Goal: Transaction & Acquisition: Purchase product/service

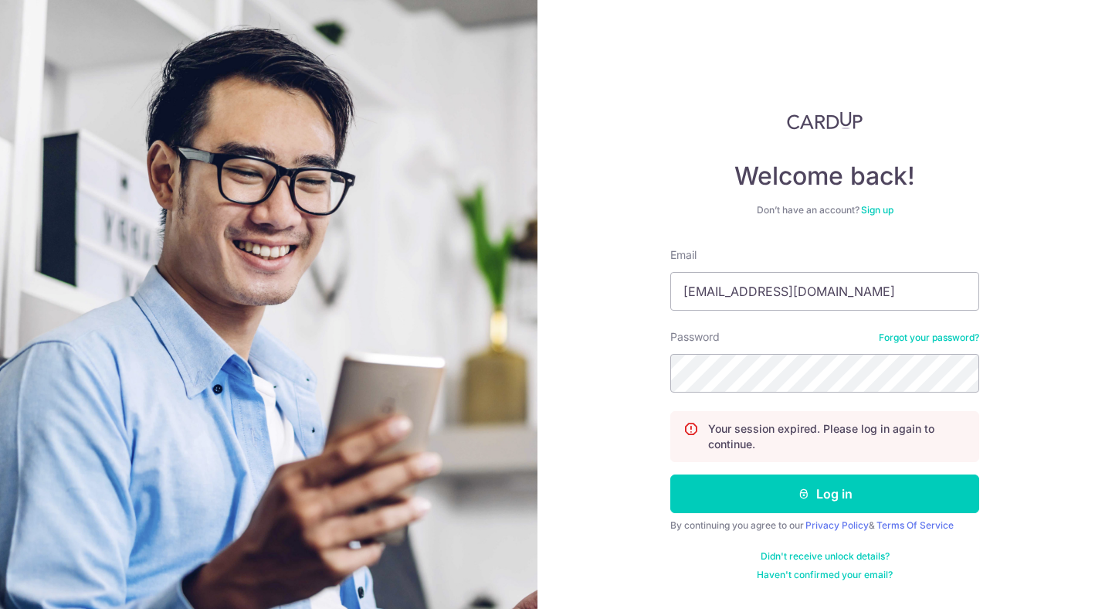
type input "[EMAIL_ADDRESS][DOMAIN_NAME]"
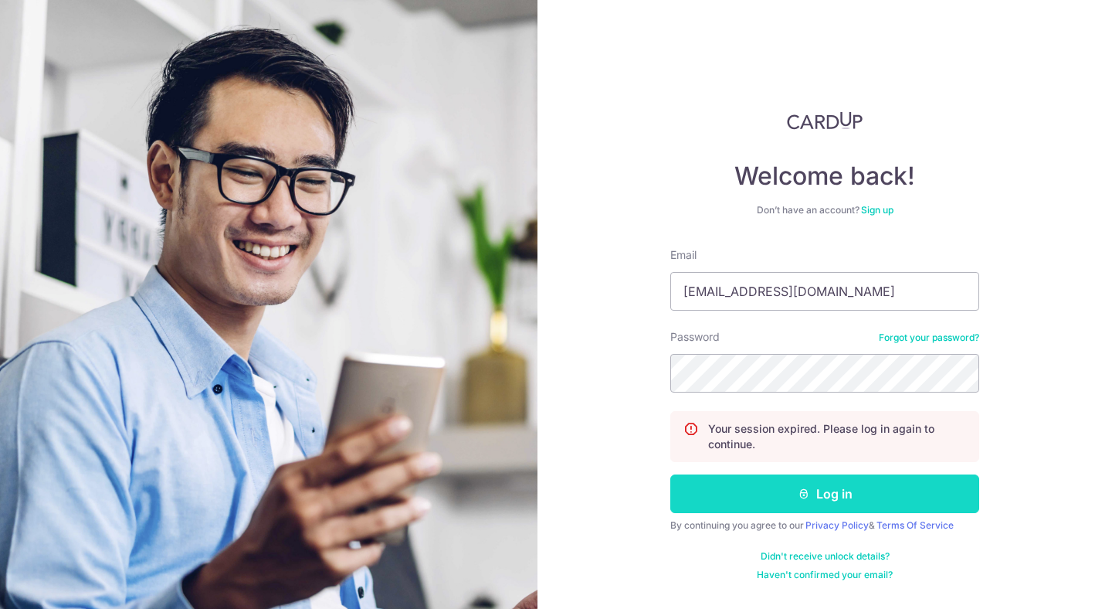
click at [803, 499] on icon "submit" at bounding box center [804, 493] width 12 height 12
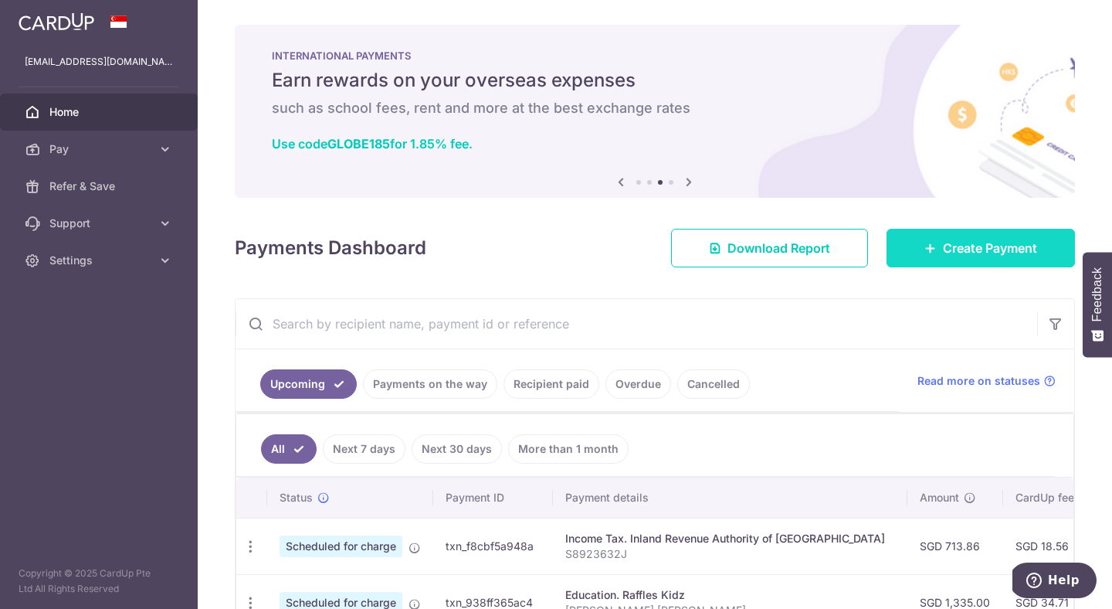
click at [908, 245] on link "Create Payment" at bounding box center [981, 248] width 188 height 39
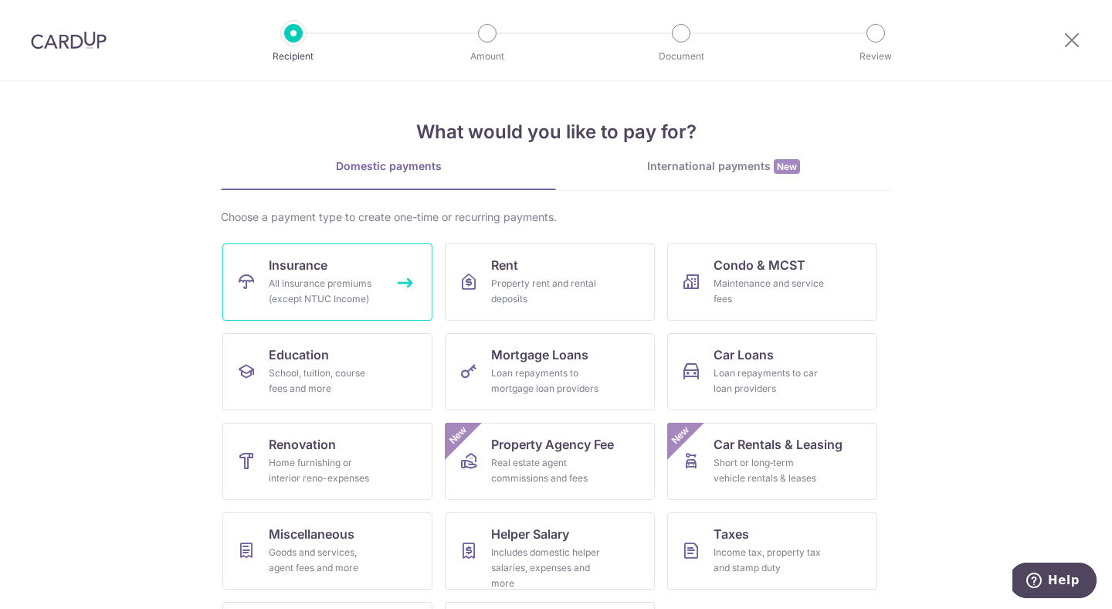
click at [344, 298] on div "All insurance premiums (except NTUC Income)" at bounding box center [324, 291] width 111 height 31
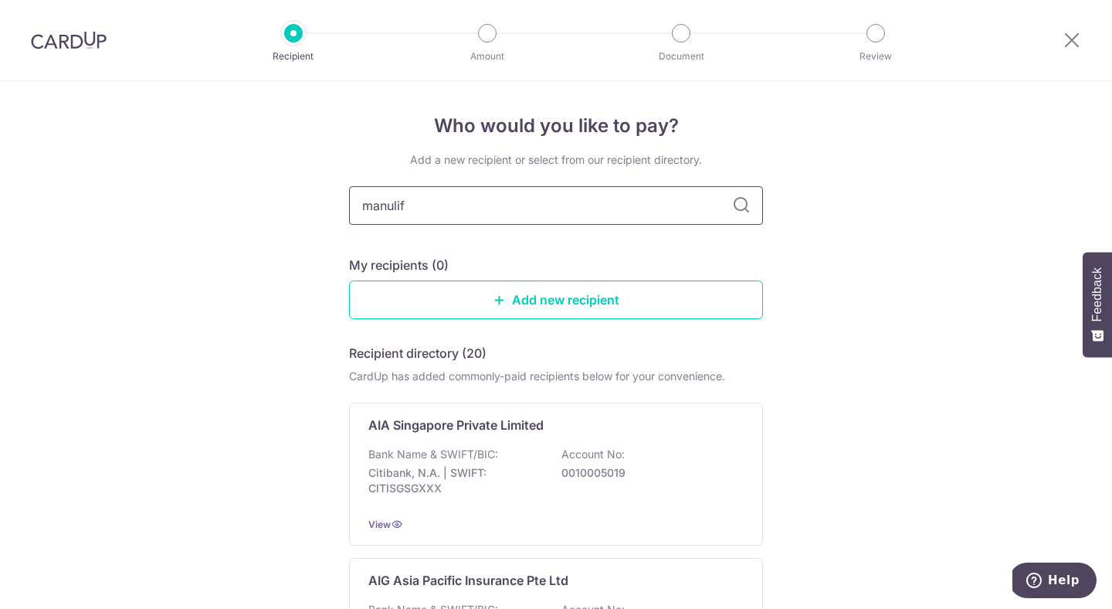
type input "manulife"
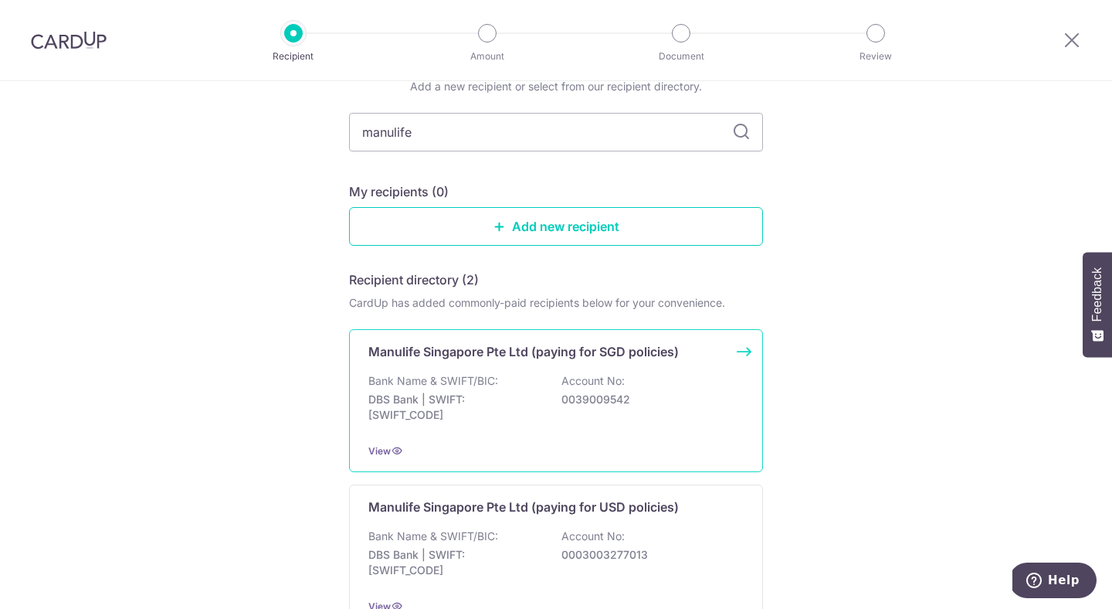
scroll to position [92, 0]
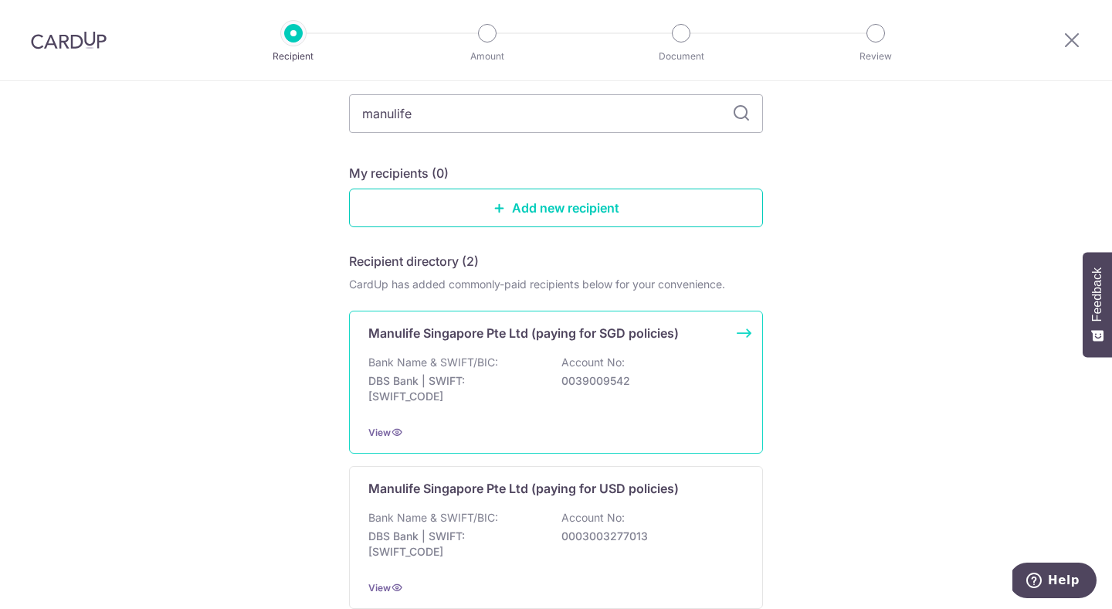
click at [468, 378] on p "DBS Bank | SWIFT: DBSSSGSGXXX" at bounding box center [454, 388] width 173 height 31
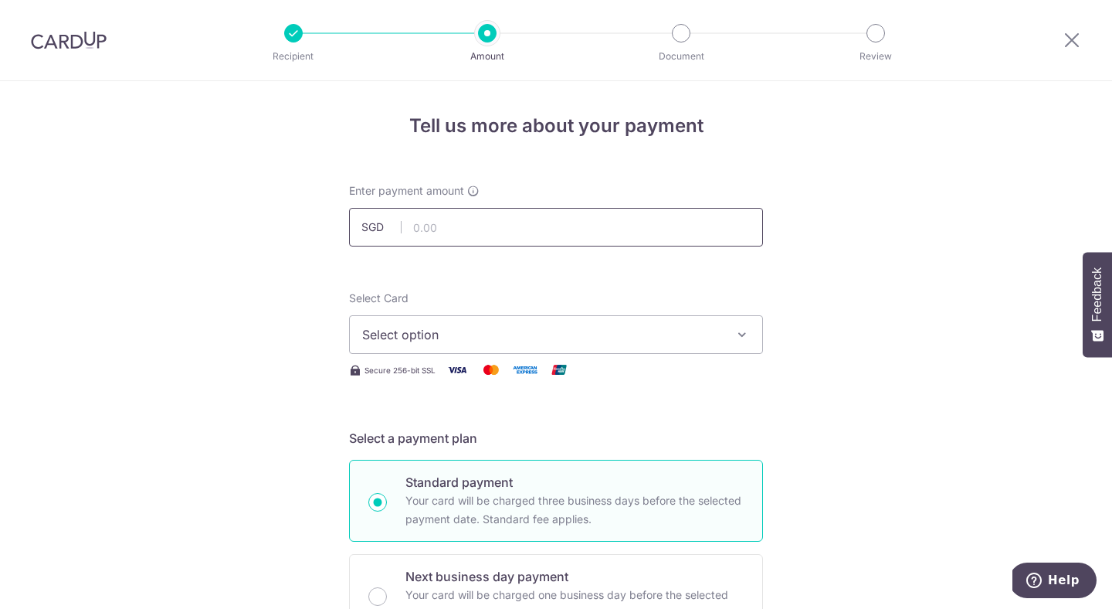
click at [511, 214] on input "text" at bounding box center [556, 227] width 414 height 39
paste input "2491167205"
type input "2491167205"
click at [478, 222] on input "text" at bounding box center [556, 227] width 414 height 39
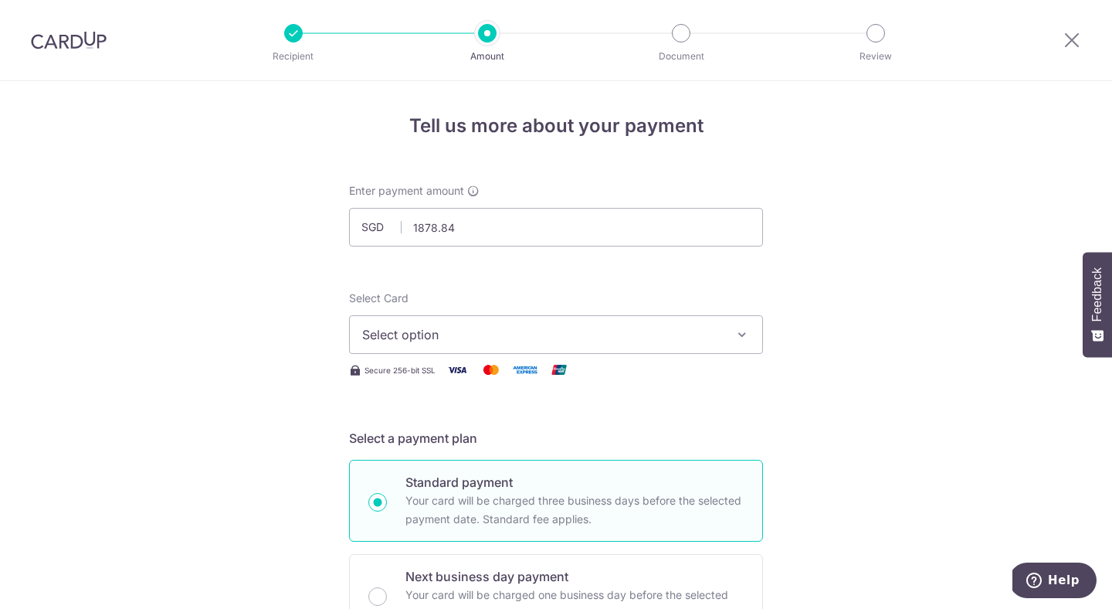
type input "1,878.84"
click at [430, 343] on span "Select option" at bounding box center [542, 334] width 360 height 19
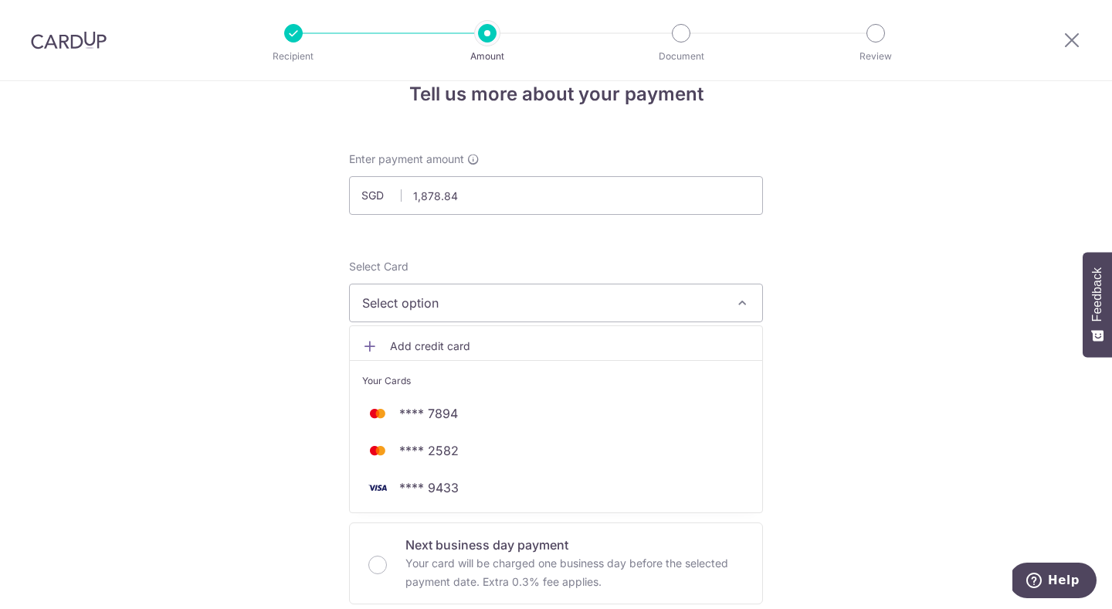
scroll to position [56, 0]
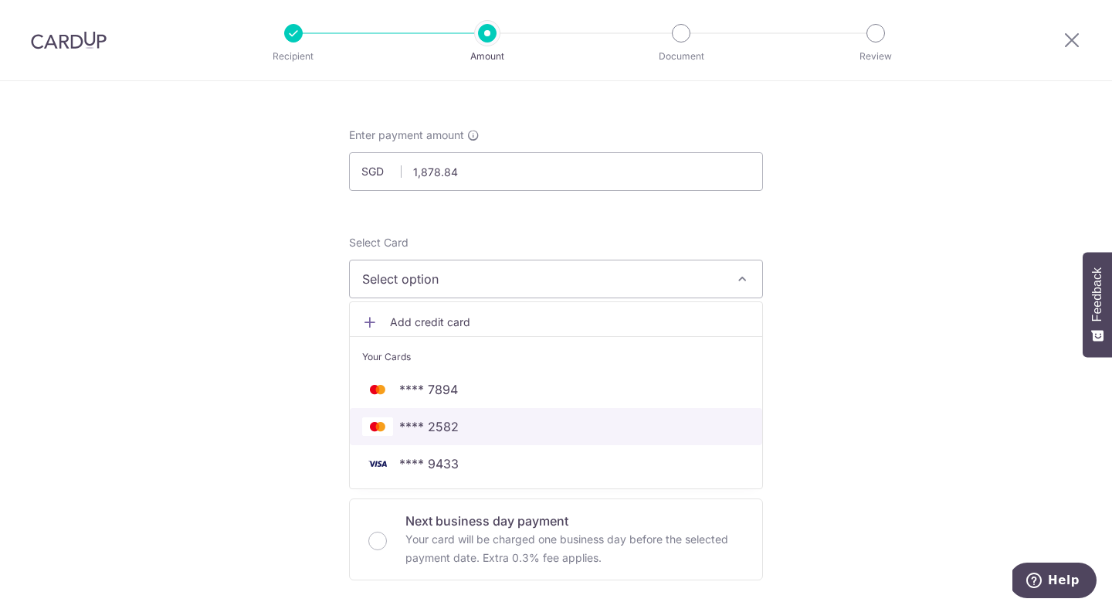
click at [420, 423] on span "**** 2582" at bounding box center [428, 426] width 59 height 19
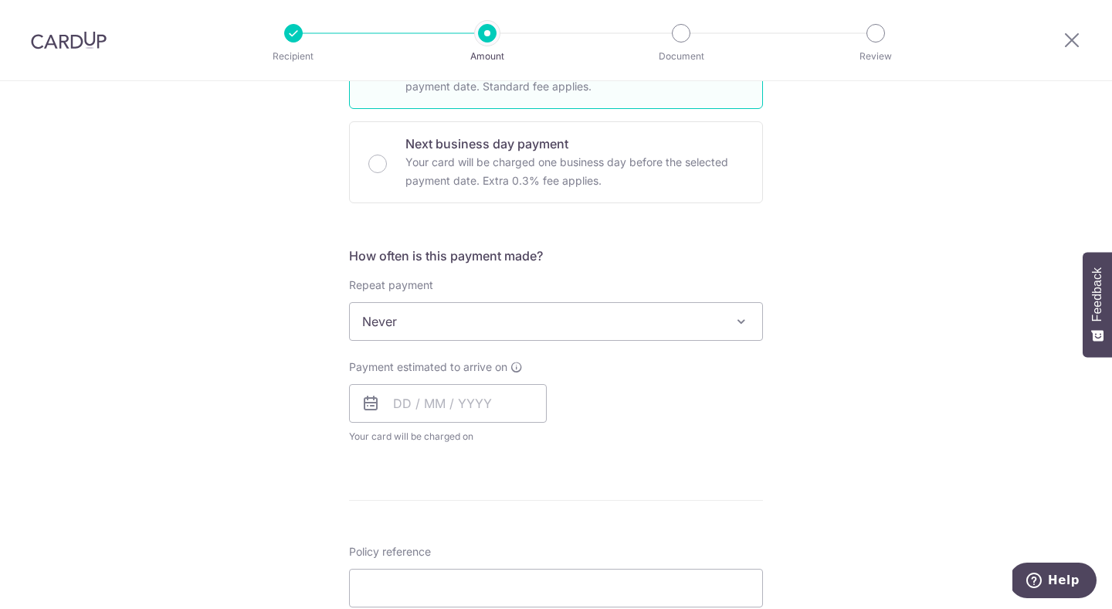
scroll to position [448, 0]
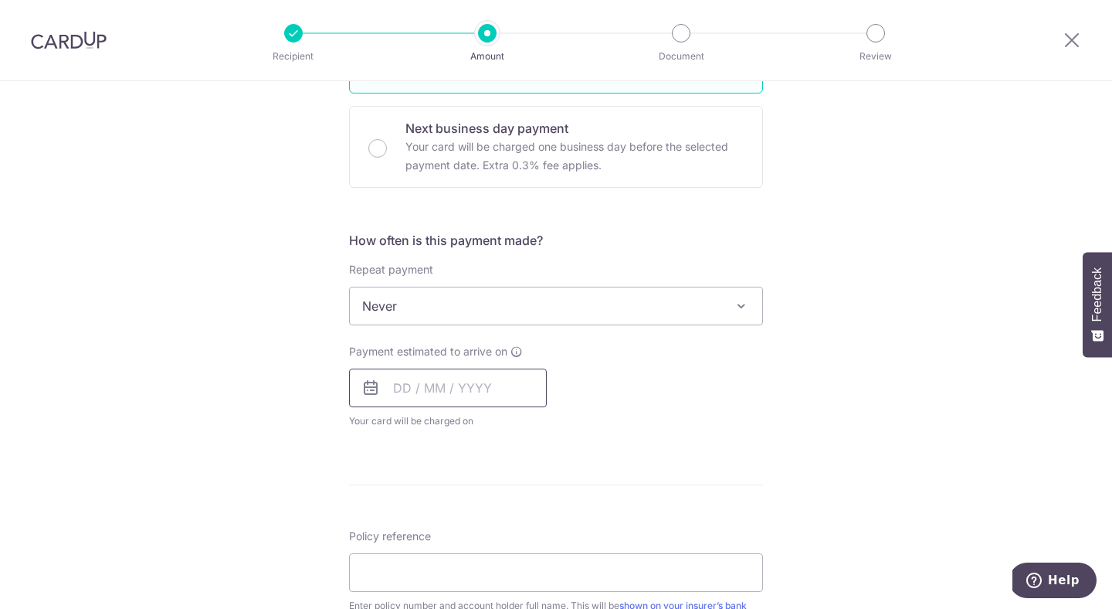
click at [402, 383] on input "text" at bounding box center [448, 387] width 198 height 39
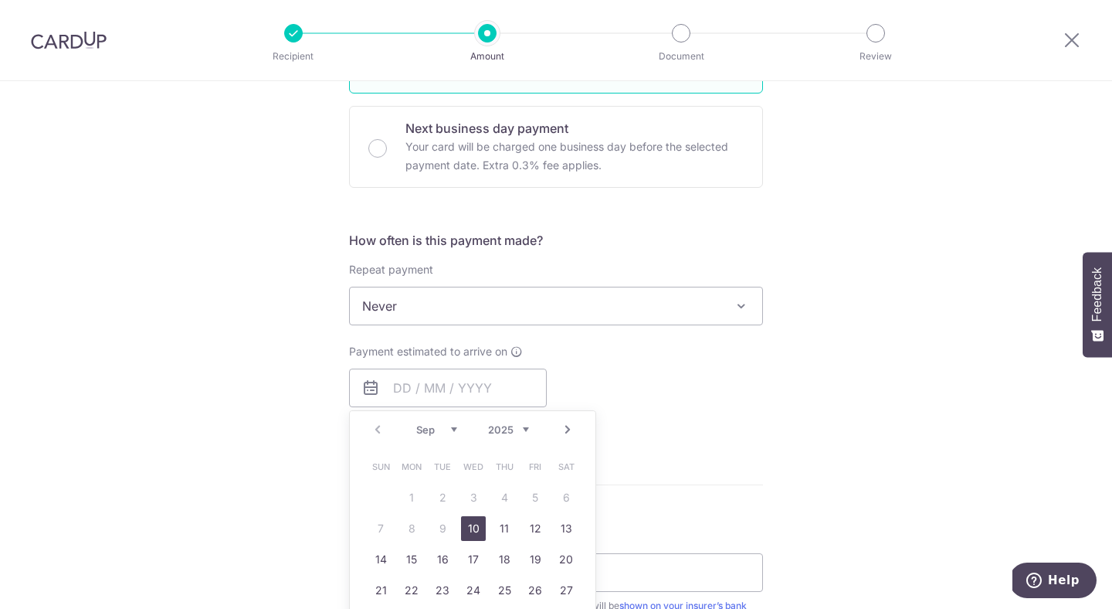
click at [474, 525] on link "10" at bounding box center [473, 528] width 25 height 25
type input "10/09/2025"
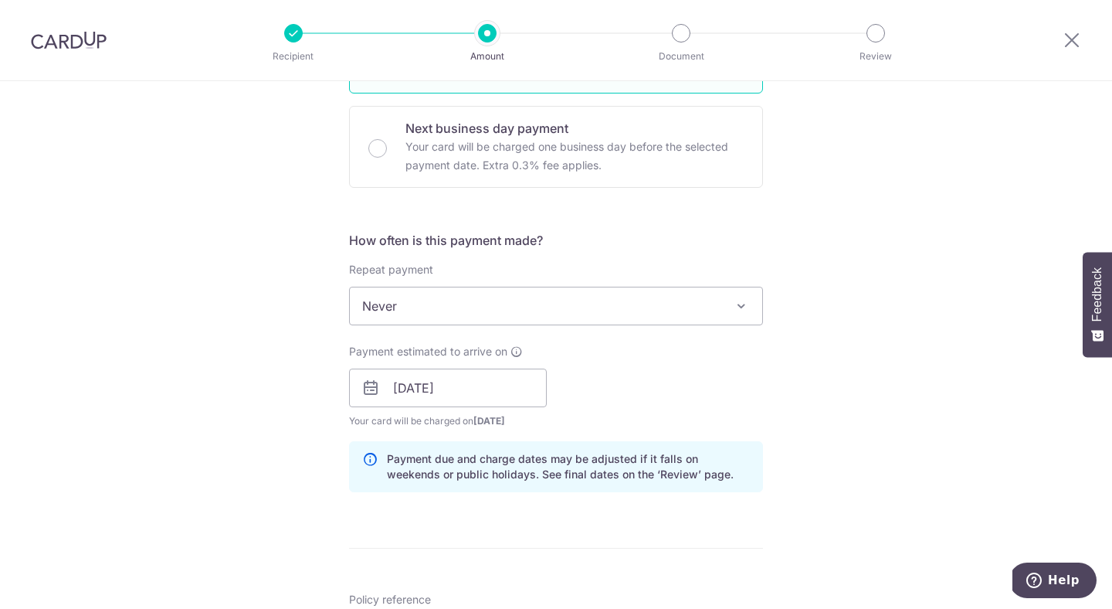
click at [796, 394] on div "Tell us more about your payment Enter payment amount SGD 1,878.84 1878.84 Selec…" at bounding box center [556, 363] width 1112 height 1461
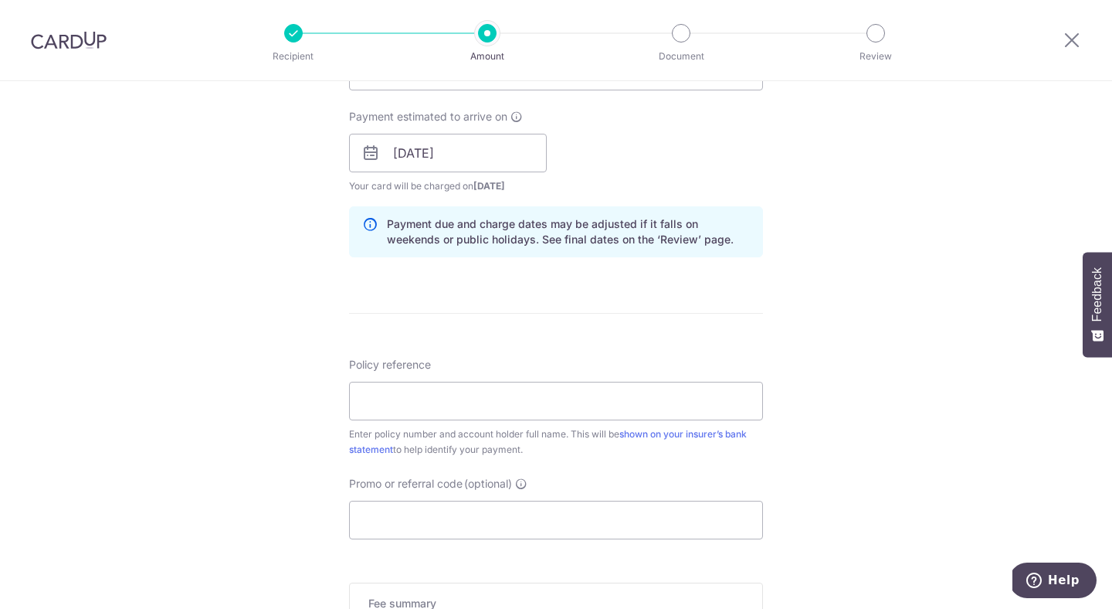
scroll to position [684, 0]
click at [428, 404] on input "Policy reference" at bounding box center [556, 399] width 414 height 39
paste input "2491167205"
type input "2491167205"
click at [283, 395] on div "Tell us more about your payment Enter payment amount SGD 1,878.84 1878.84 Selec…" at bounding box center [556, 127] width 1112 height 1461
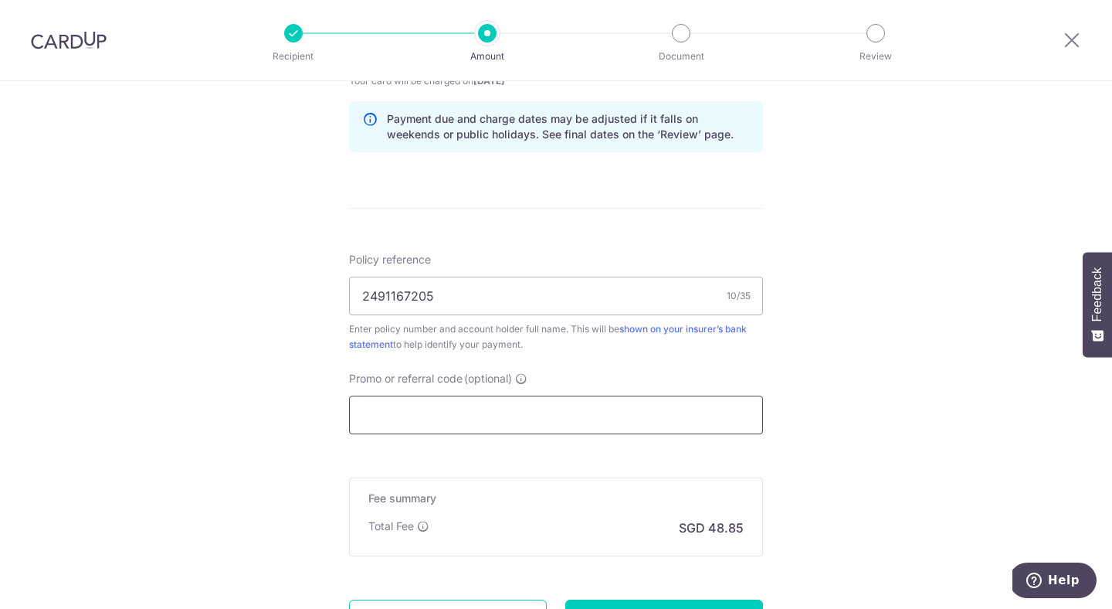
click at [504, 408] on input "Promo or referral code (optional)" at bounding box center [556, 414] width 414 height 39
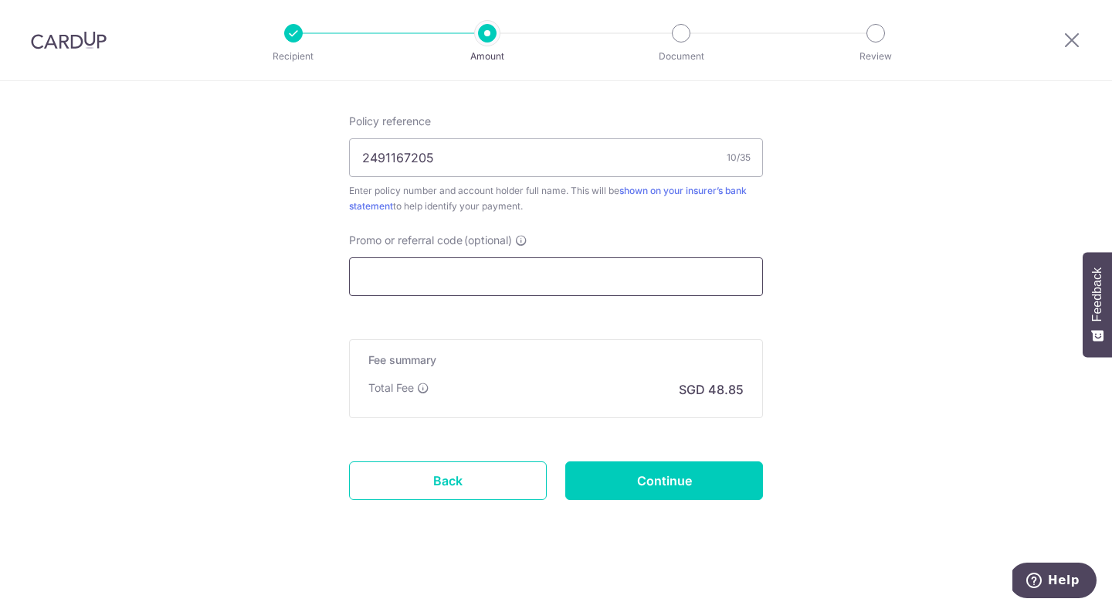
scroll to position [933, 0]
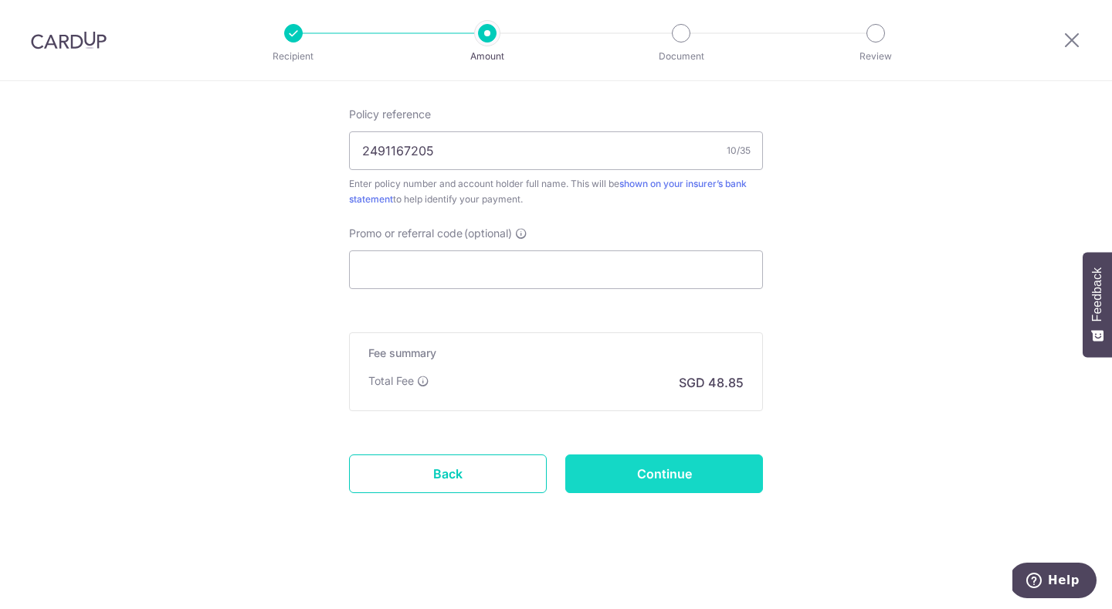
click at [639, 490] on input "Continue" at bounding box center [664, 473] width 198 height 39
type input "Create Schedule"
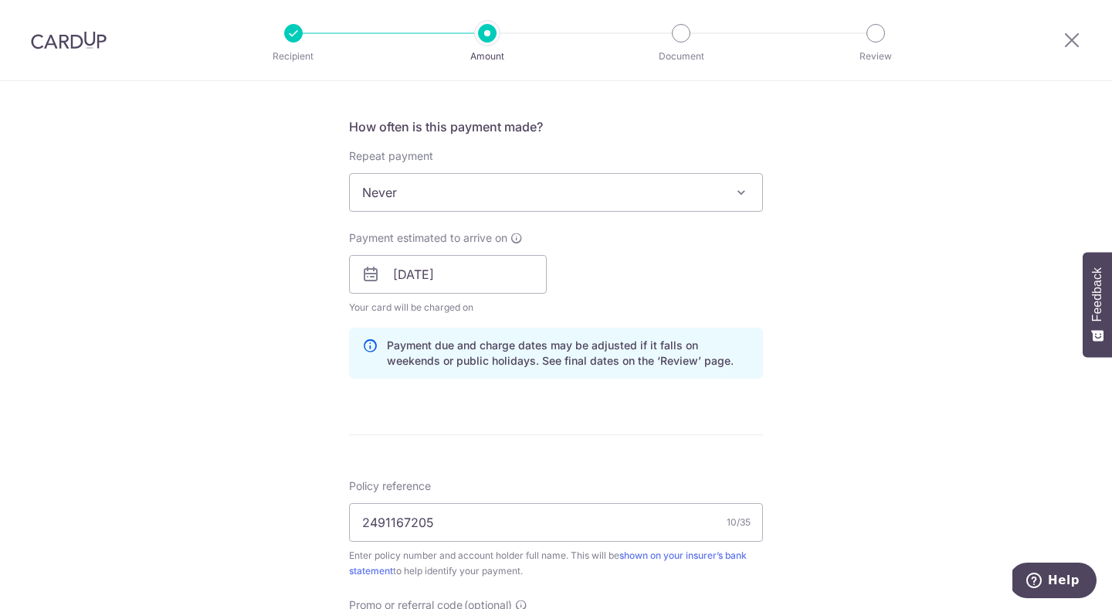
scroll to position [569, 0]
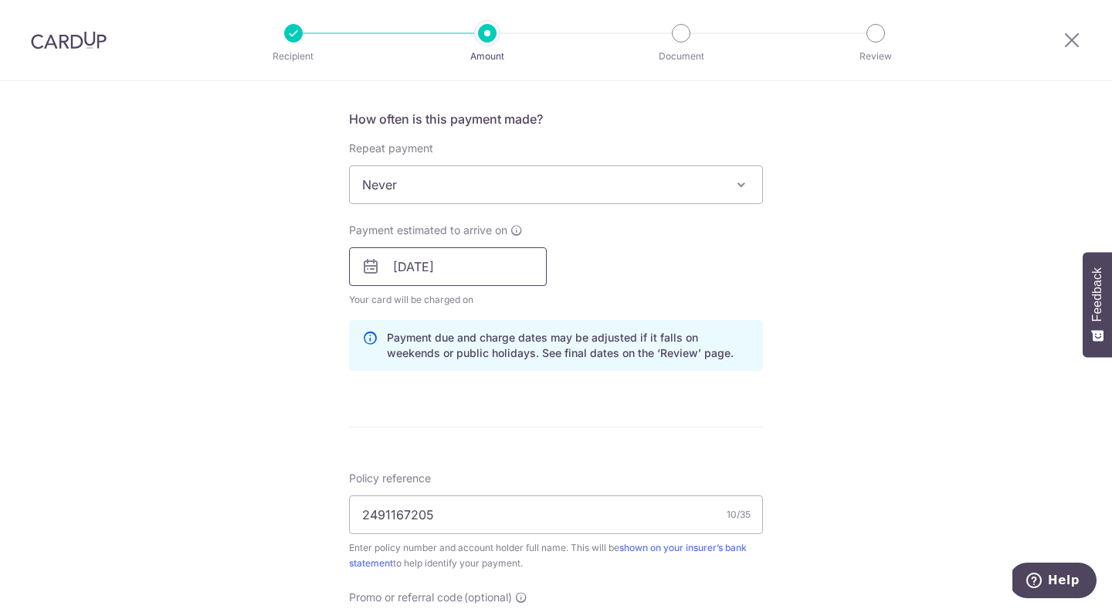
click at [499, 265] on input "10/09/2025" at bounding box center [448, 266] width 198 height 39
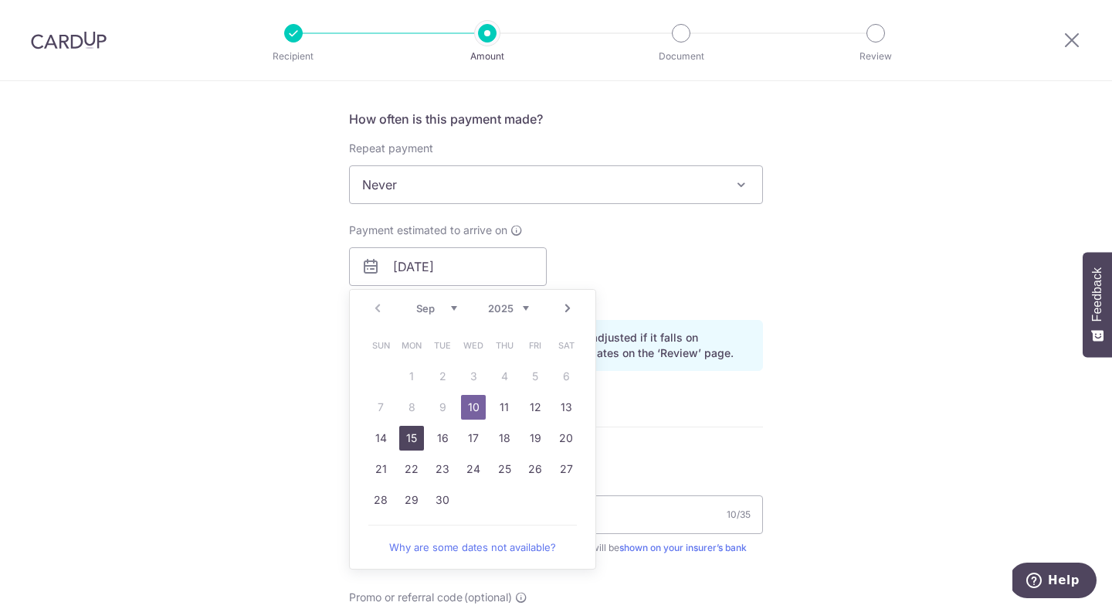
click at [414, 437] on link "15" at bounding box center [411, 438] width 25 height 25
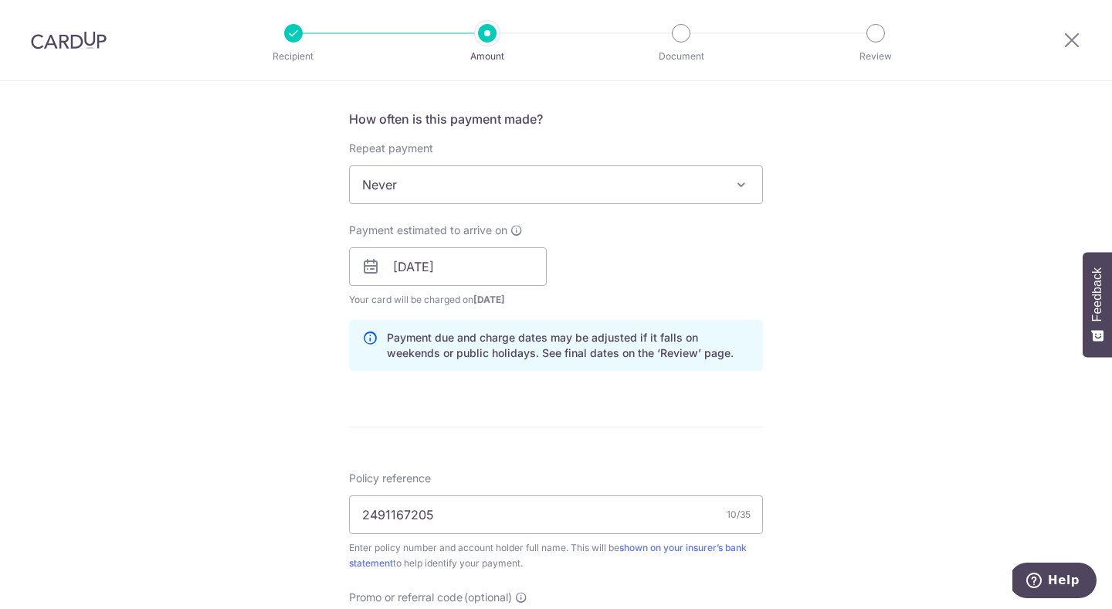
click at [559, 448] on form "Enter payment amount SGD 1,878.84 1878.84 Select Card **** 2582 Add credit card…" at bounding box center [556, 257] width 414 height 1286
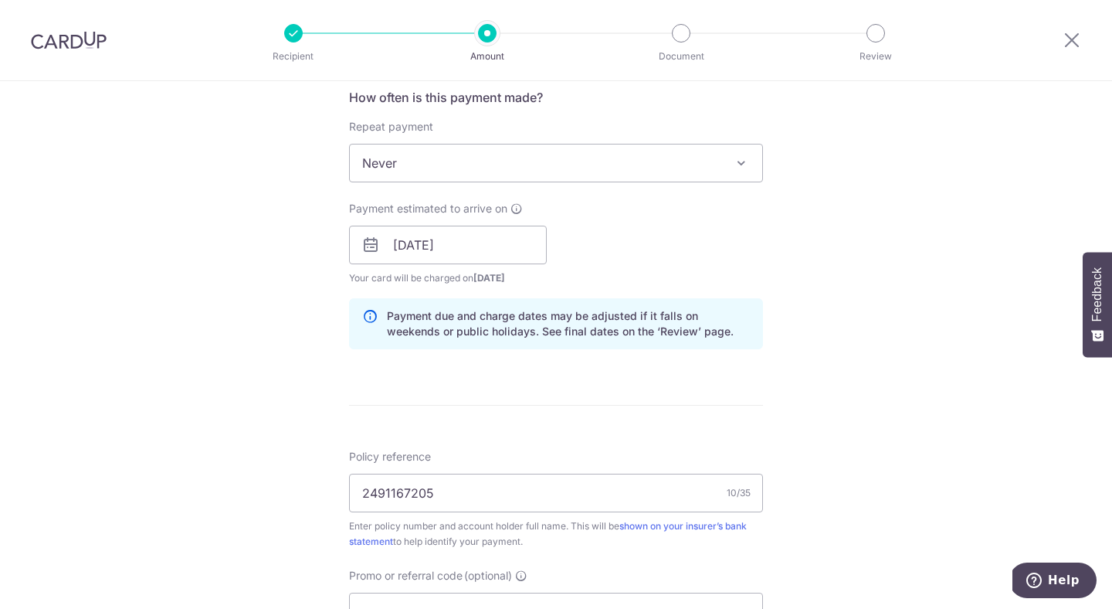
scroll to position [593, 0]
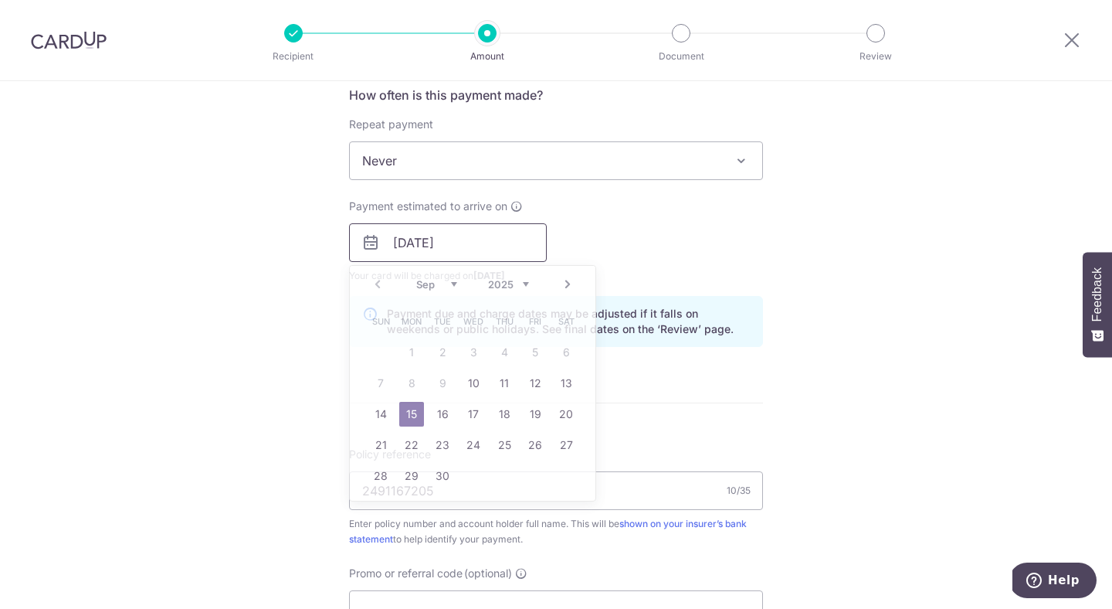
click at [495, 249] on input "15/09/2025" at bounding box center [448, 242] width 198 height 39
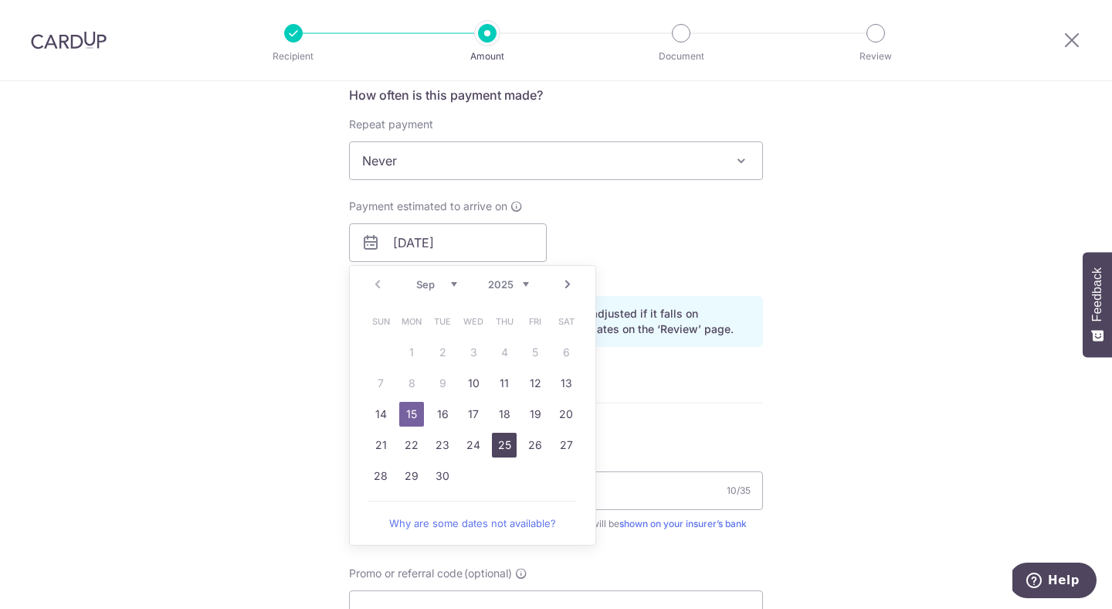
click at [509, 440] on link "25" at bounding box center [504, 445] width 25 height 25
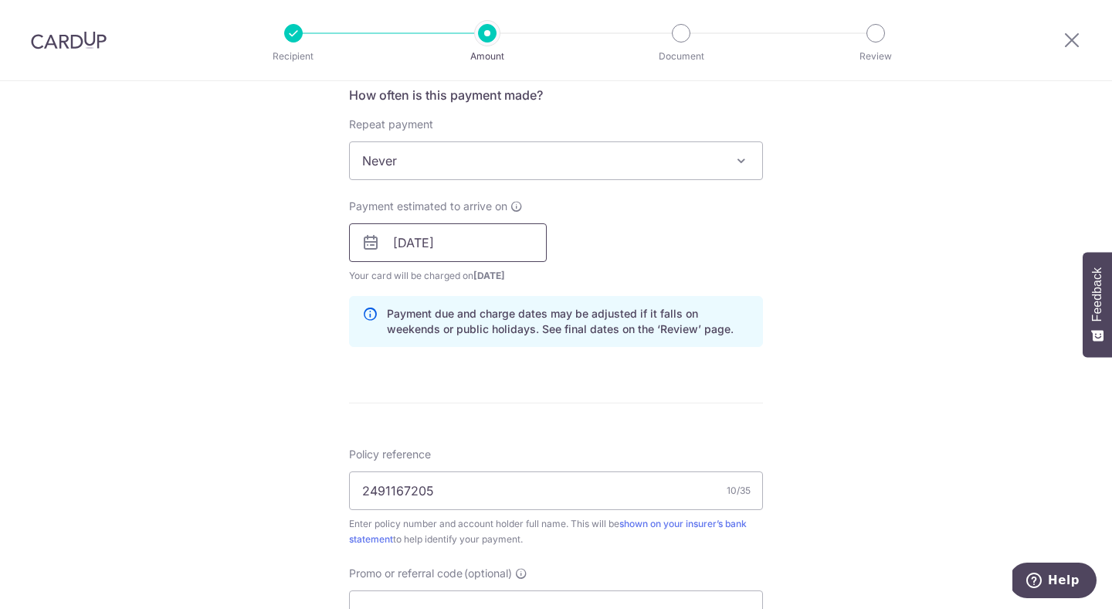
click at [497, 246] on input "25/09/2025" at bounding box center [448, 242] width 198 height 39
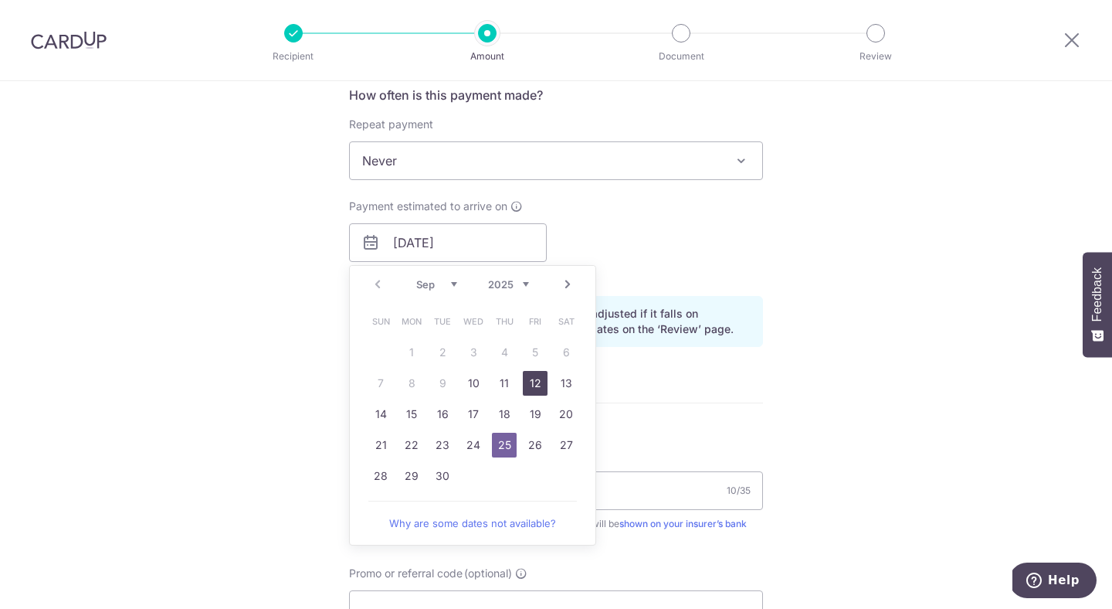
click at [532, 387] on link "12" at bounding box center [535, 383] width 25 height 25
type input "12/09/2025"
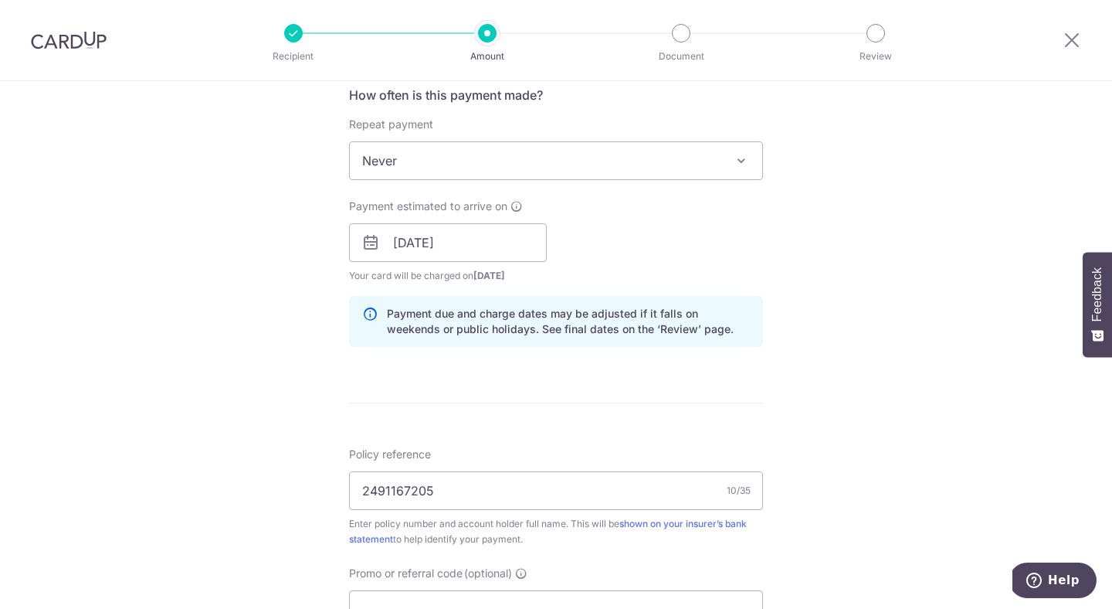
click at [839, 319] on div "Tell us more about your payment Enter payment amount SGD 1,878.84 1878.84 Selec…" at bounding box center [556, 218] width 1112 height 1461
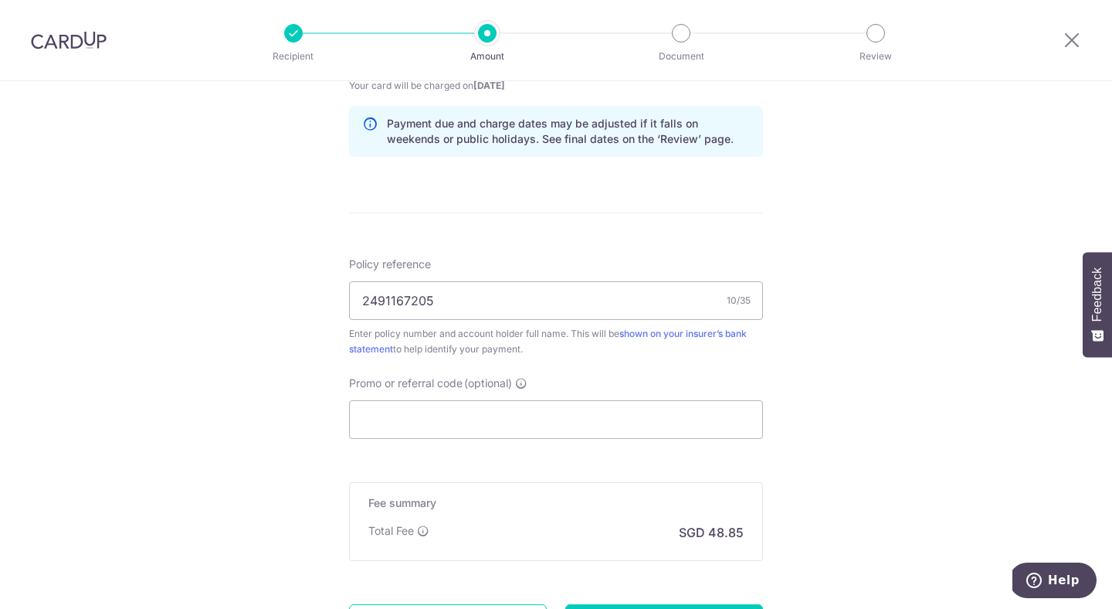
scroll to position [796, 0]
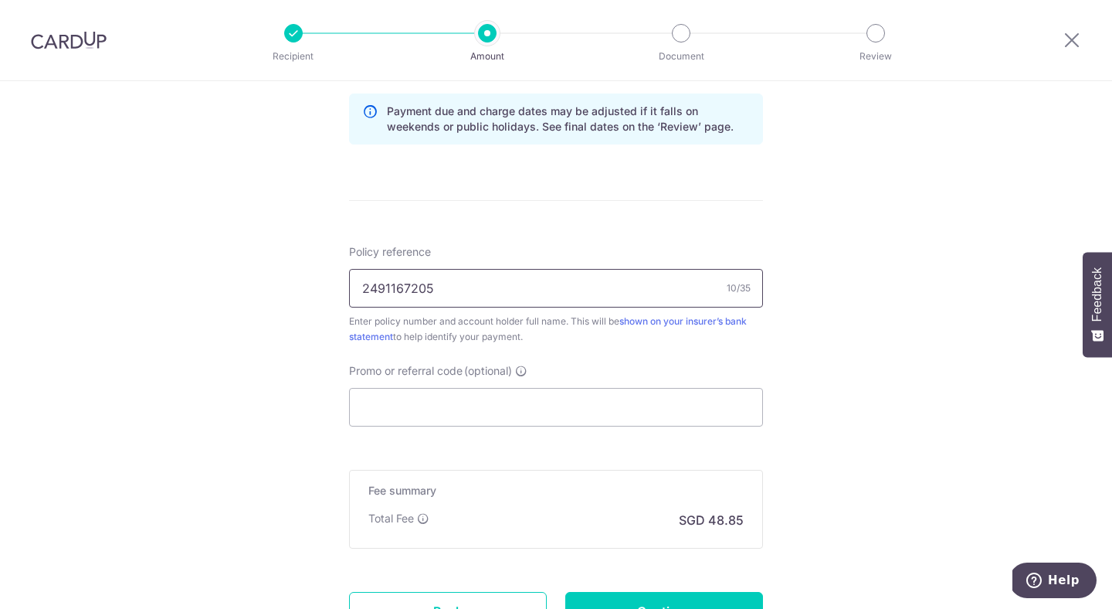
click at [410, 283] on input "2491167205" at bounding box center [556, 288] width 414 height 39
paste input "50017987"
type input "2450017987"
click at [531, 203] on form "Enter payment amount SGD 1,878.84 1878.84 Select Card **** 2582 Add credit card…" at bounding box center [556, 30] width 414 height 1286
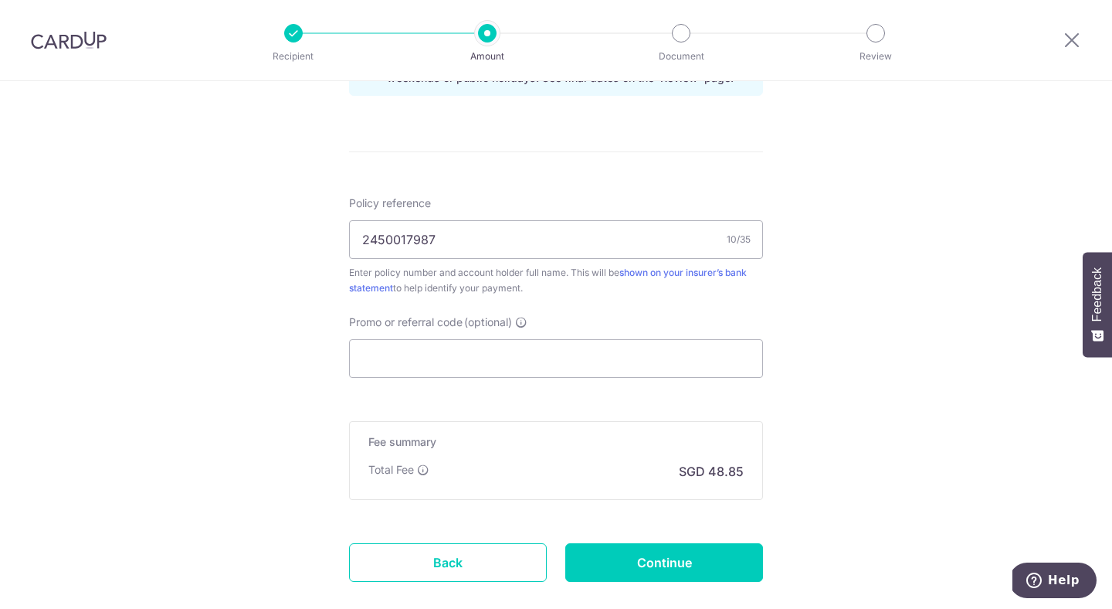
scroll to position [933, 0]
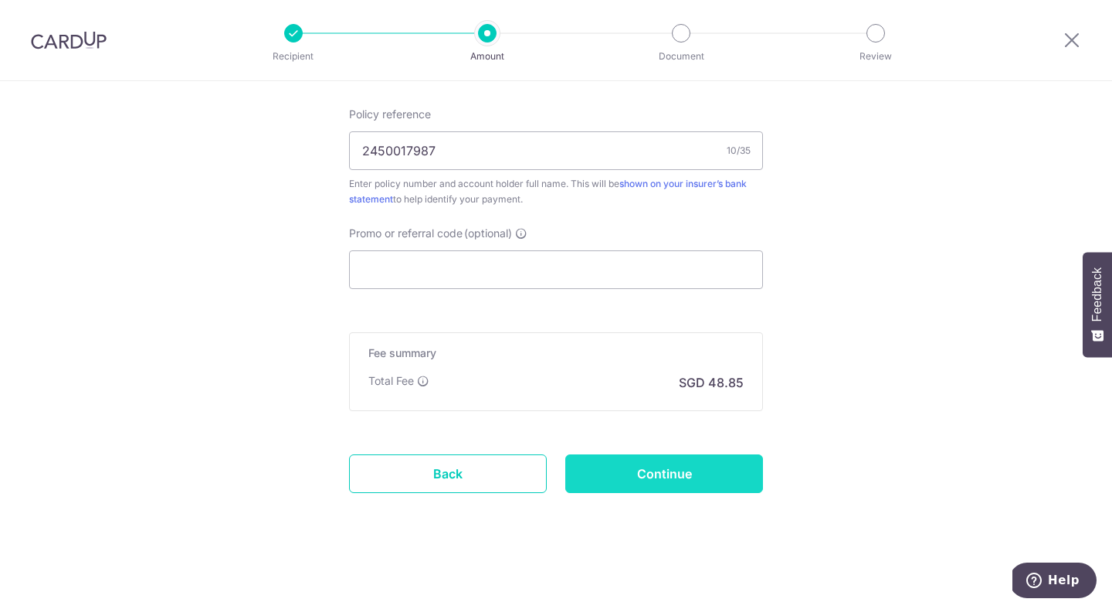
click at [631, 467] on input "Continue" at bounding box center [664, 473] width 198 height 39
type input "Update Schedule"
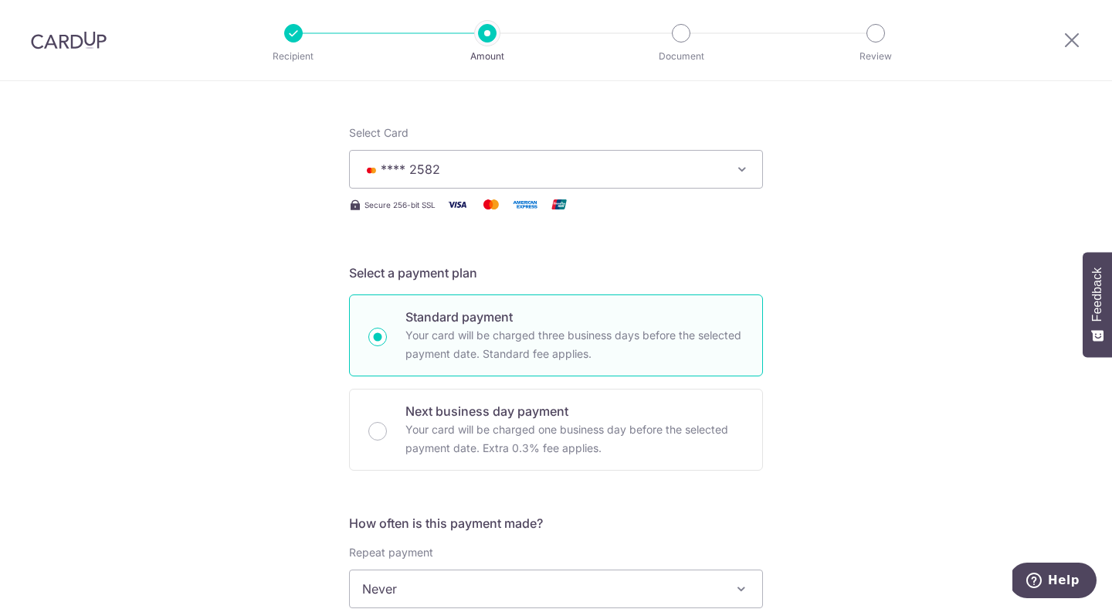
scroll to position [0, 0]
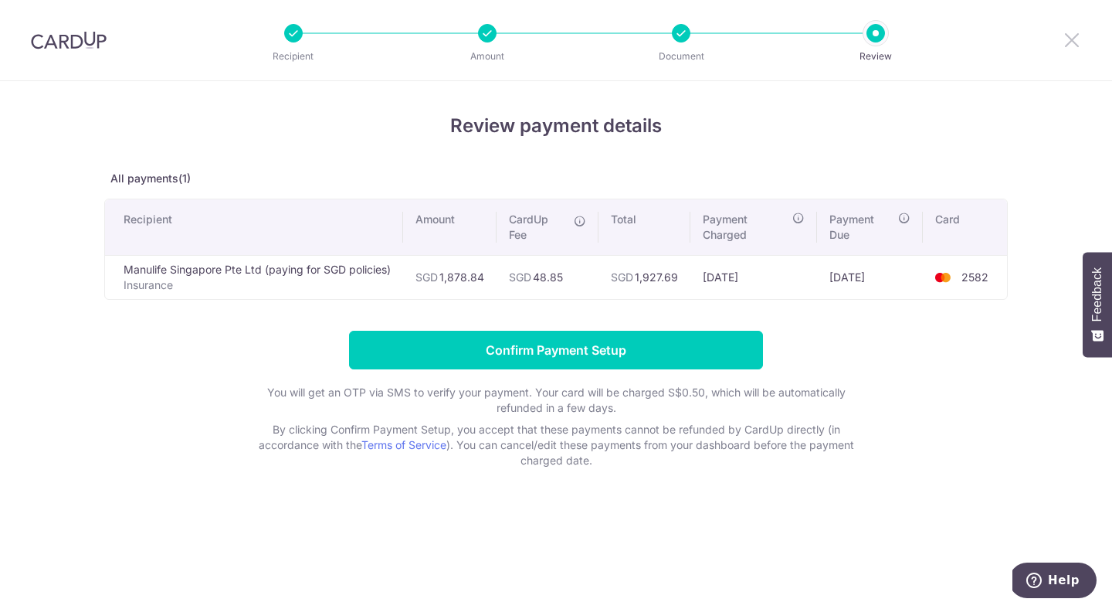
click at [1080, 40] on icon at bounding box center [1072, 39] width 19 height 19
click at [1075, 44] on icon at bounding box center [1072, 39] width 19 height 19
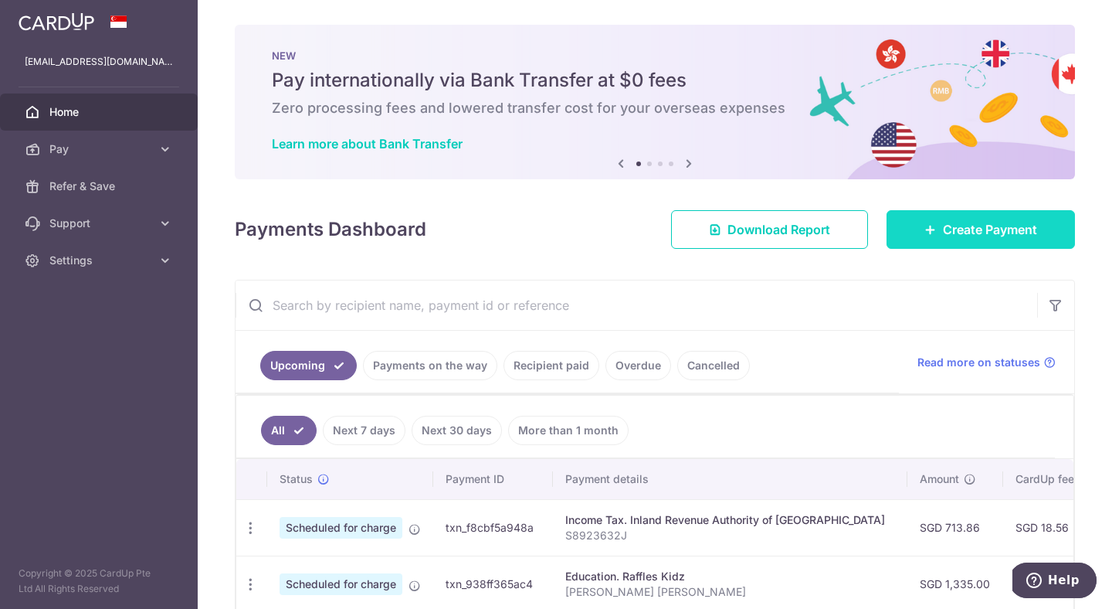
click at [925, 236] on link "Create Payment" at bounding box center [981, 229] width 188 height 39
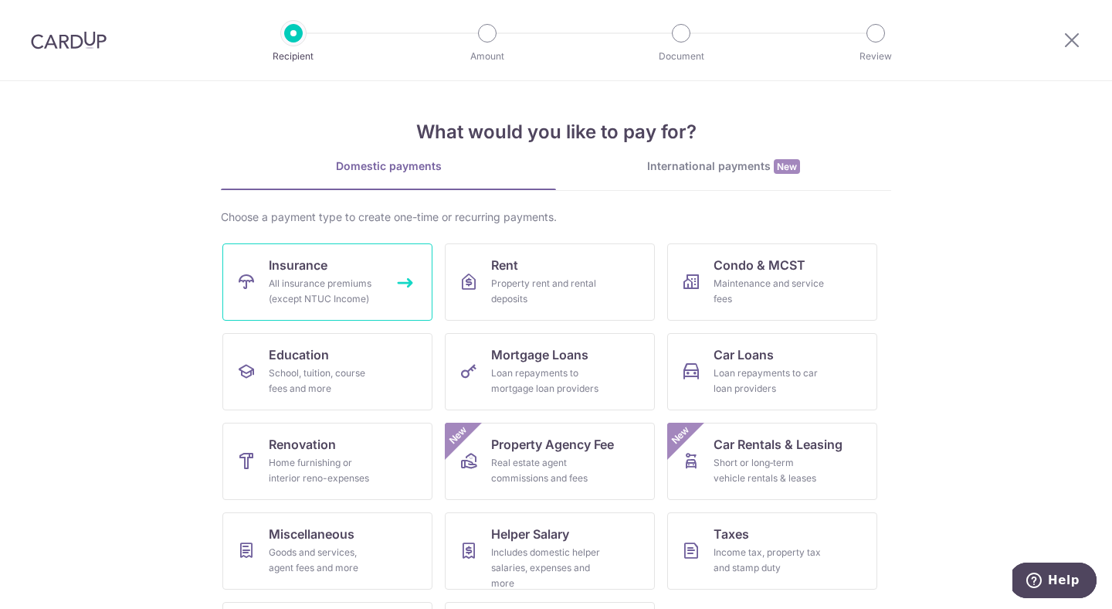
click at [370, 280] on div "All insurance premiums (except NTUC Income)" at bounding box center [324, 291] width 111 height 31
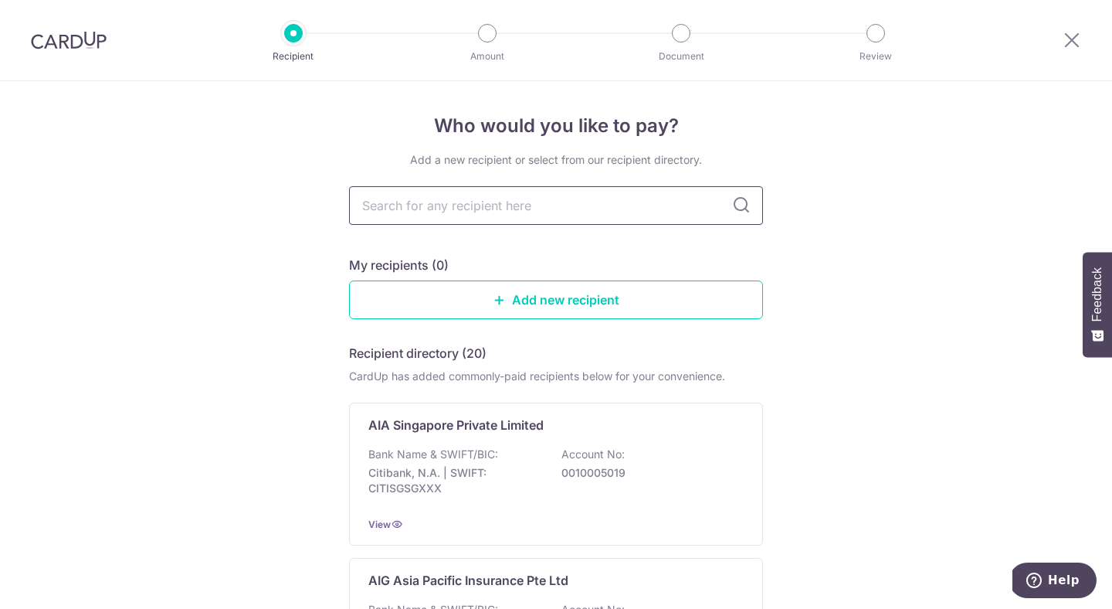
click at [474, 212] on input "text" at bounding box center [556, 205] width 414 height 39
type input "manulife"
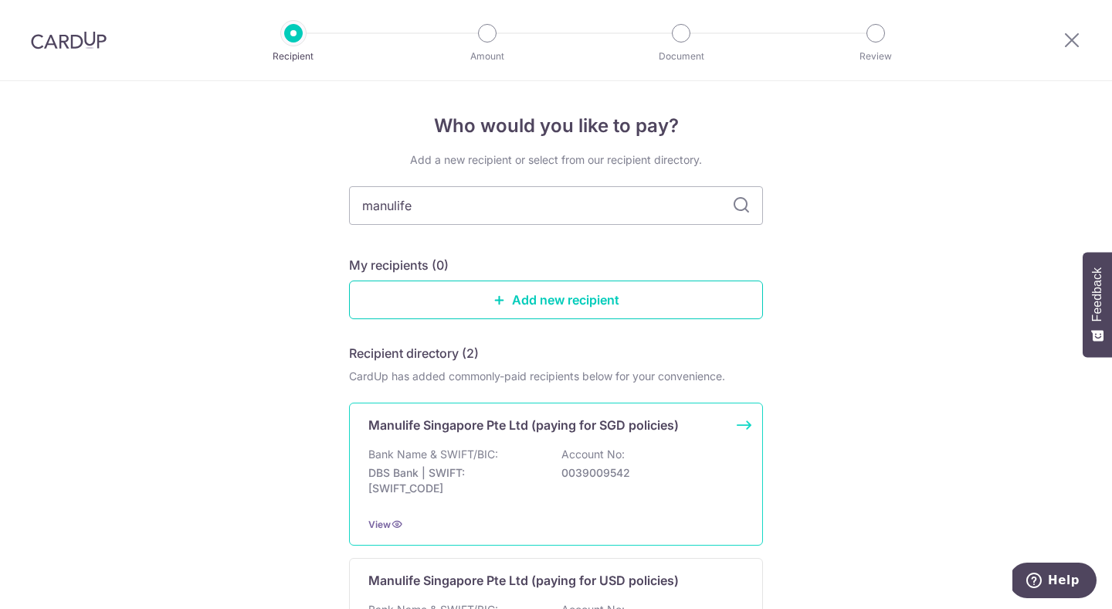
click at [426, 471] on p "DBS Bank | SWIFT: [SWIFT_CODE]" at bounding box center [454, 480] width 173 height 31
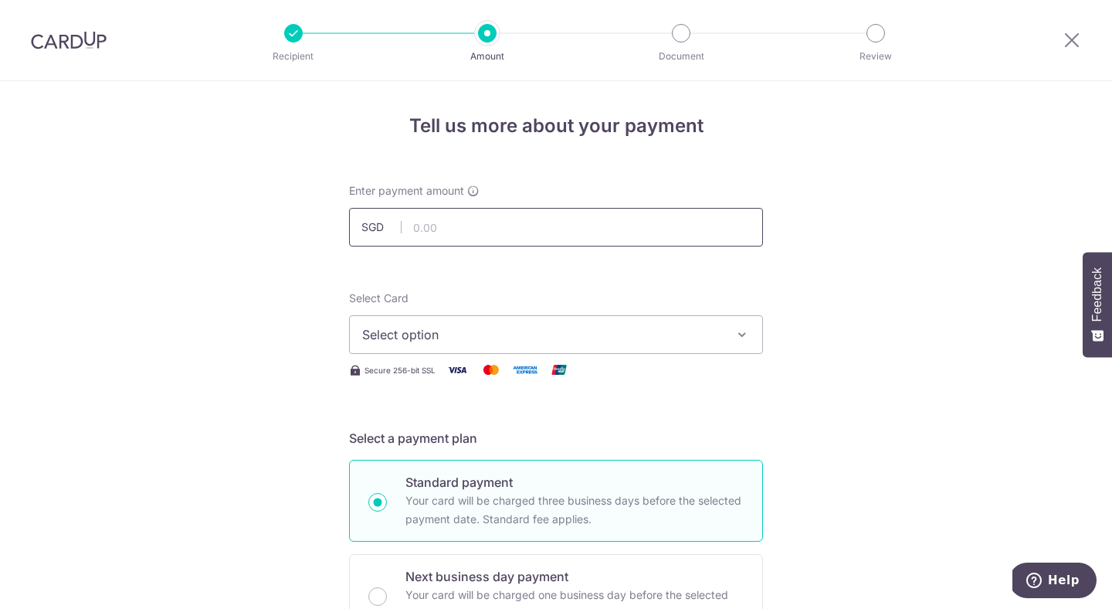
click at [519, 226] on input "text" at bounding box center [556, 227] width 414 height 39
click at [634, 331] on span "Select option" at bounding box center [542, 334] width 360 height 19
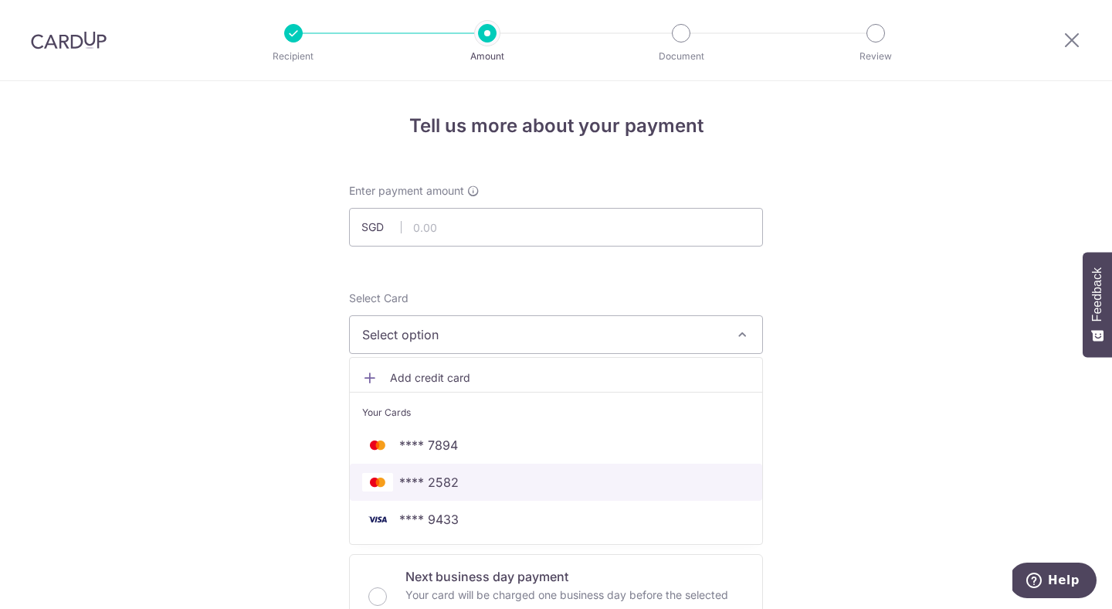
click at [489, 485] on span "**** 2582" at bounding box center [556, 482] width 388 height 19
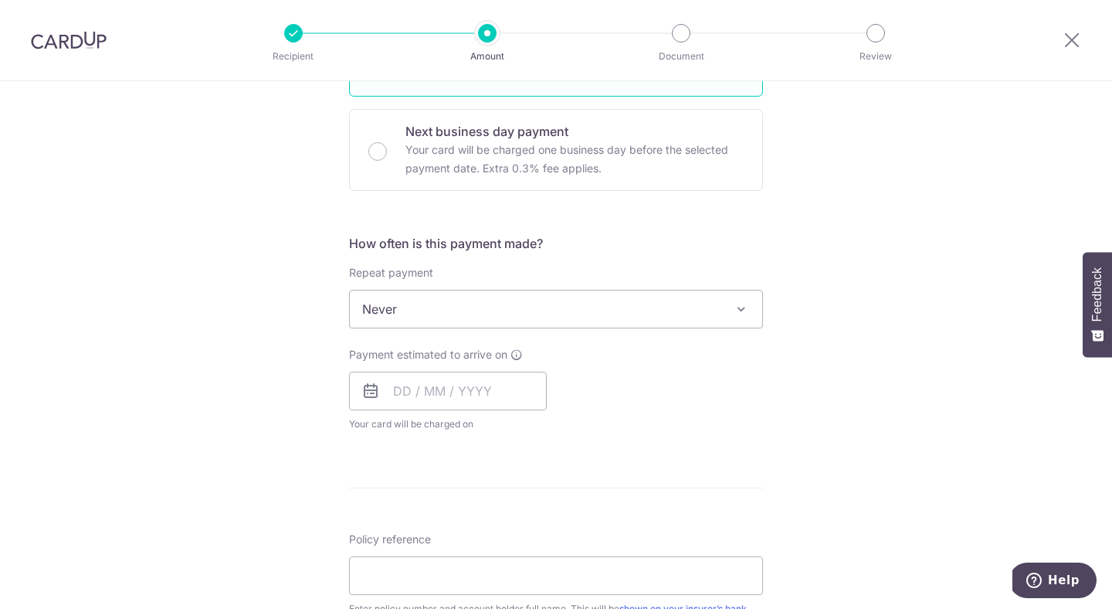
scroll to position [464, 0]
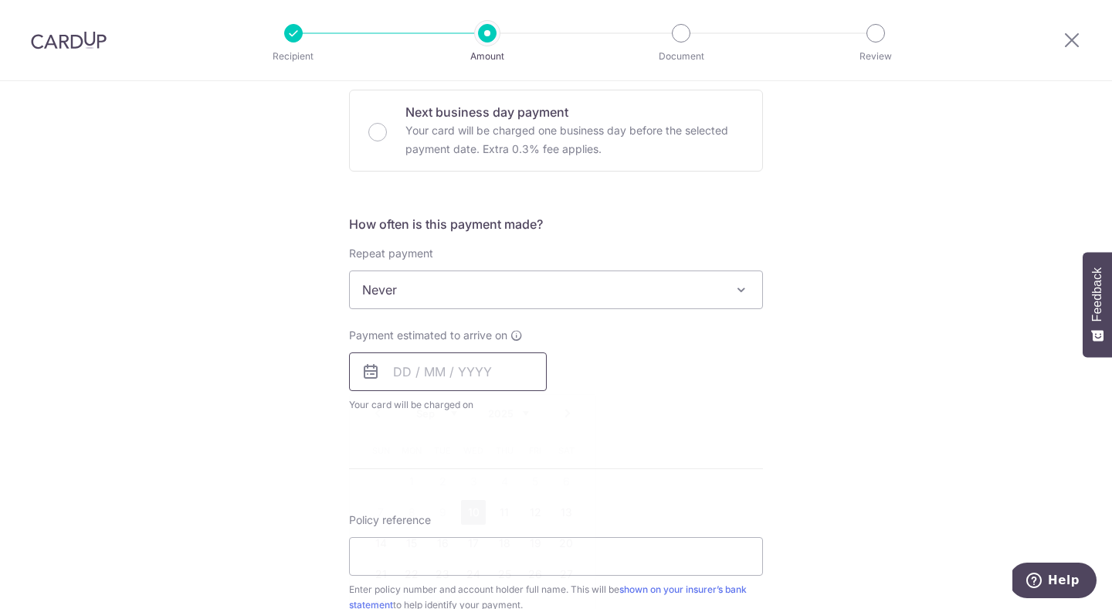
click at [441, 369] on input "text" at bounding box center [448, 371] width 198 height 39
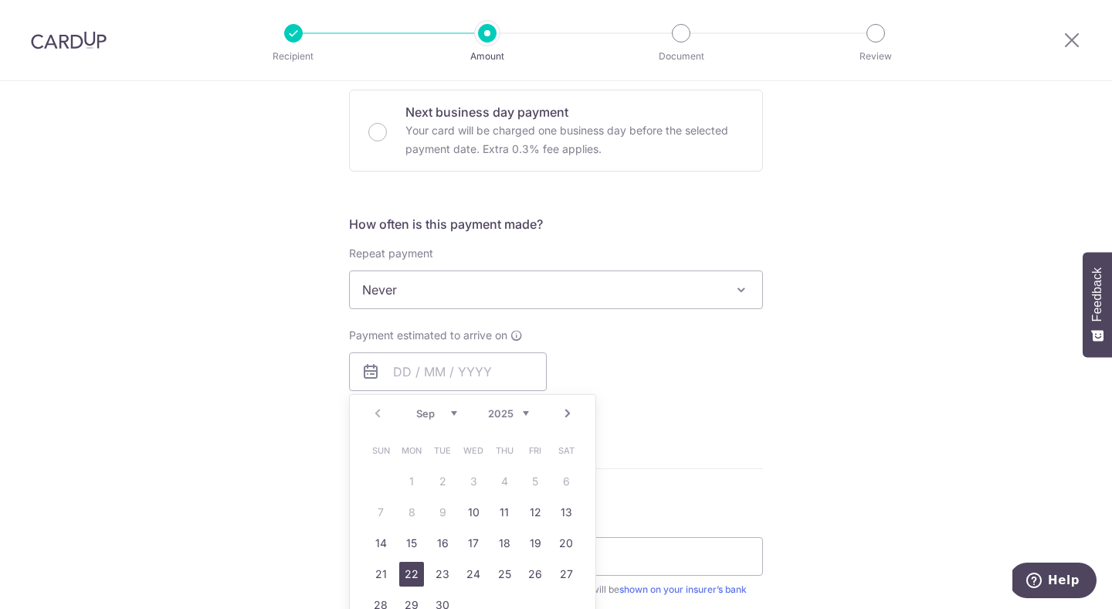
click at [415, 574] on link "22" at bounding box center [411, 574] width 25 height 25
type input "[DATE]"
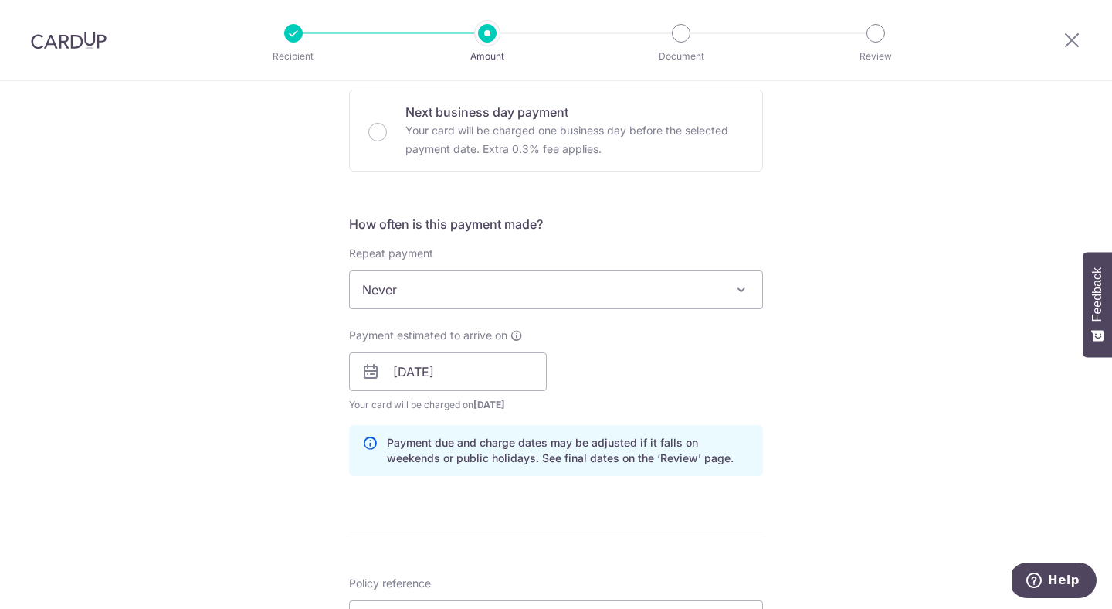
click at [695, 379] on div "Payment estimated to arrive on 22/09/2025 Prev Next Sep Oct Nov Dec 2025 2026 2…" at bounding box center [556, 370] width 433 height 85
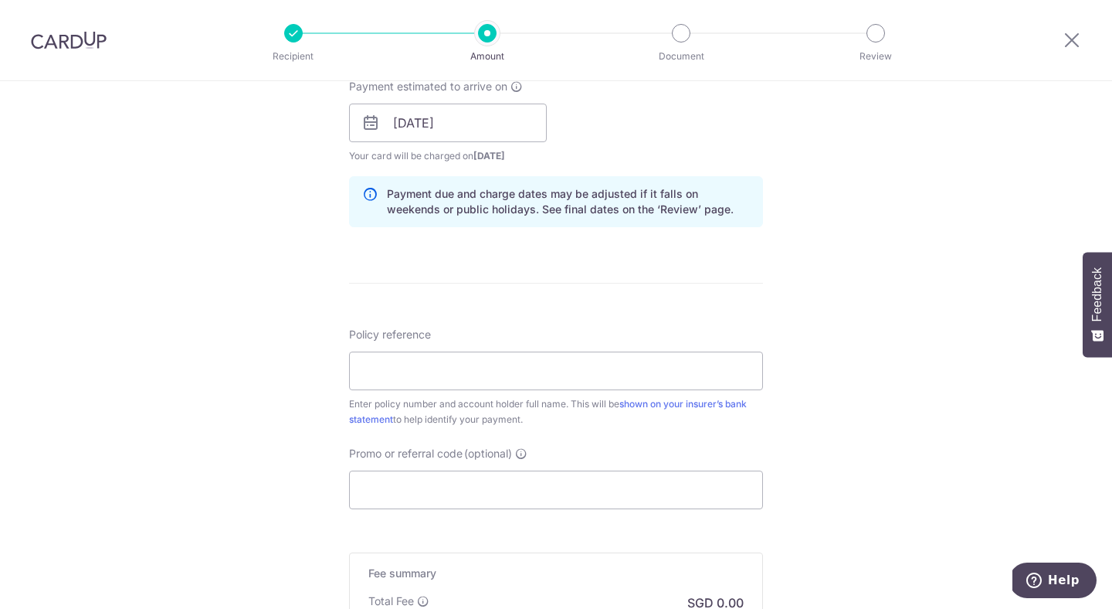
scroll to position [715, 0]
click at [617, 368] on input "Policy reference" at bounding box center [556, 368] width 414 height 39
paste input "2491167205"
type input "2491167205"
click at [273, 390] on div "Tell us more about your payment Enter payment amount SGD Select Card **** 2582 …" at bounding box center [556, 96] width 1112 height 1461
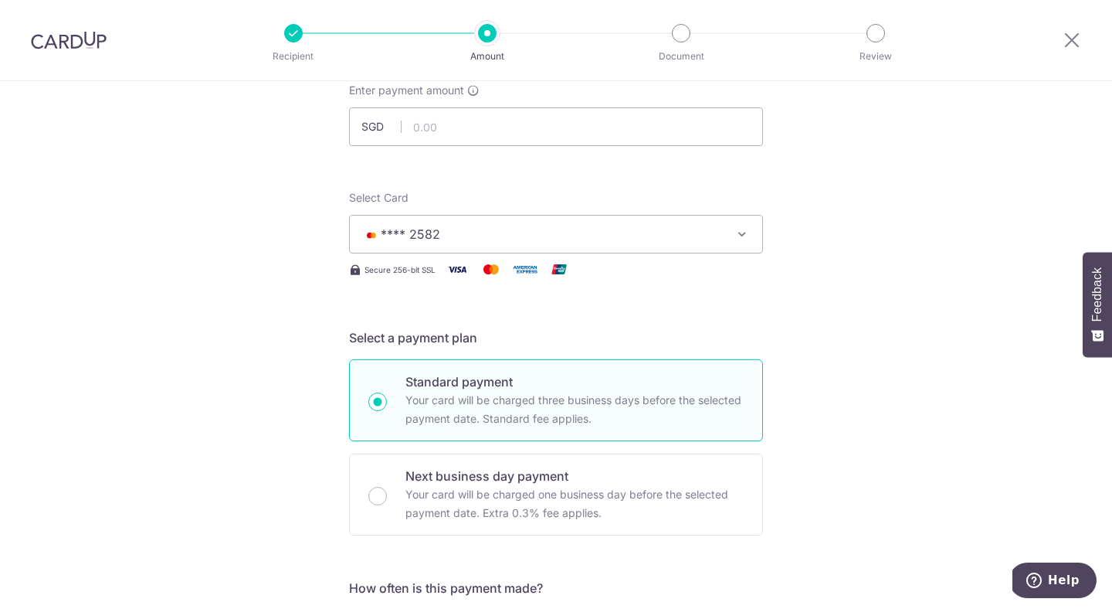
scroll to position [19, 0]
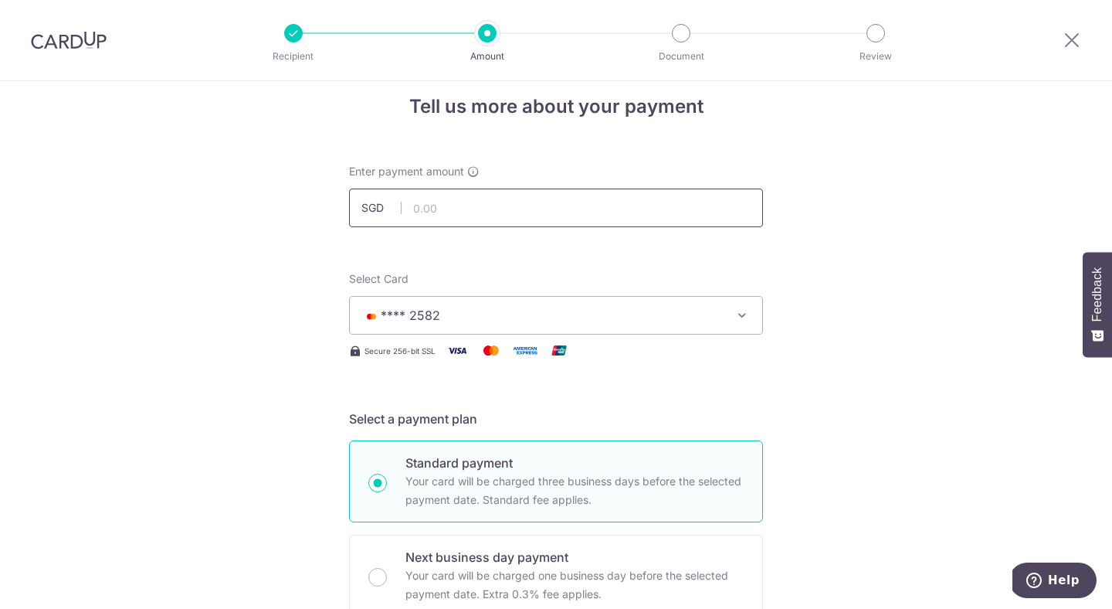
click at [517, 208] on input "text" at bounding box center [556, 207] width 414 height 39
type input "1,998.01"
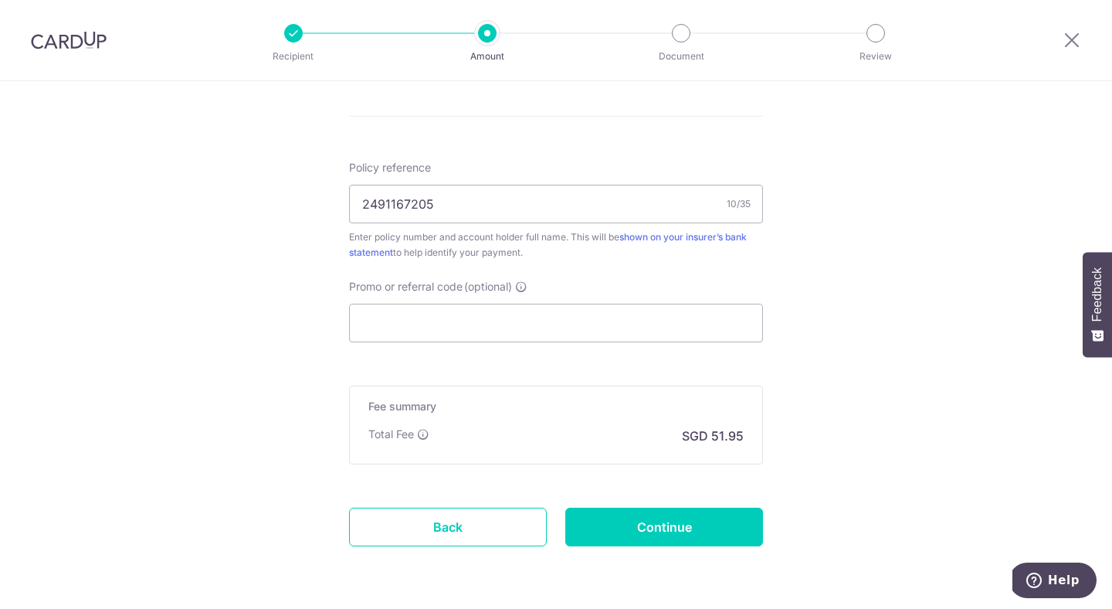
scroll to position [933, 0]
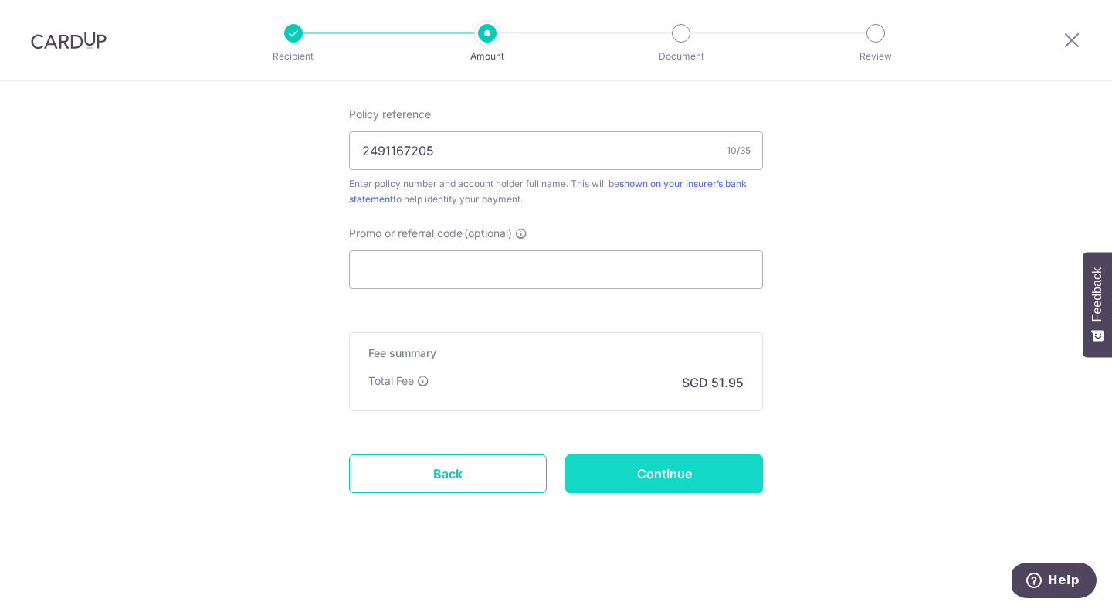
click at [660, 480] on input "Continue" at bounding box center [664, 473] width 198 height 39
type input "Create Schedule"
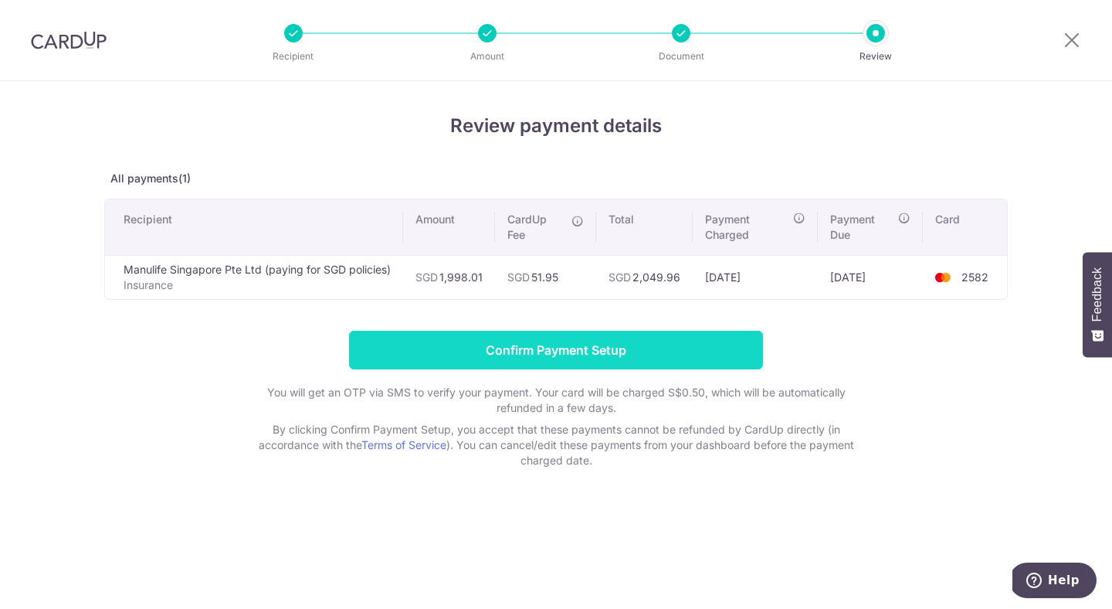
click at [593, 341] on input "Confirm Payment Setup" at bounding box center [556, 350] width 414 height 39
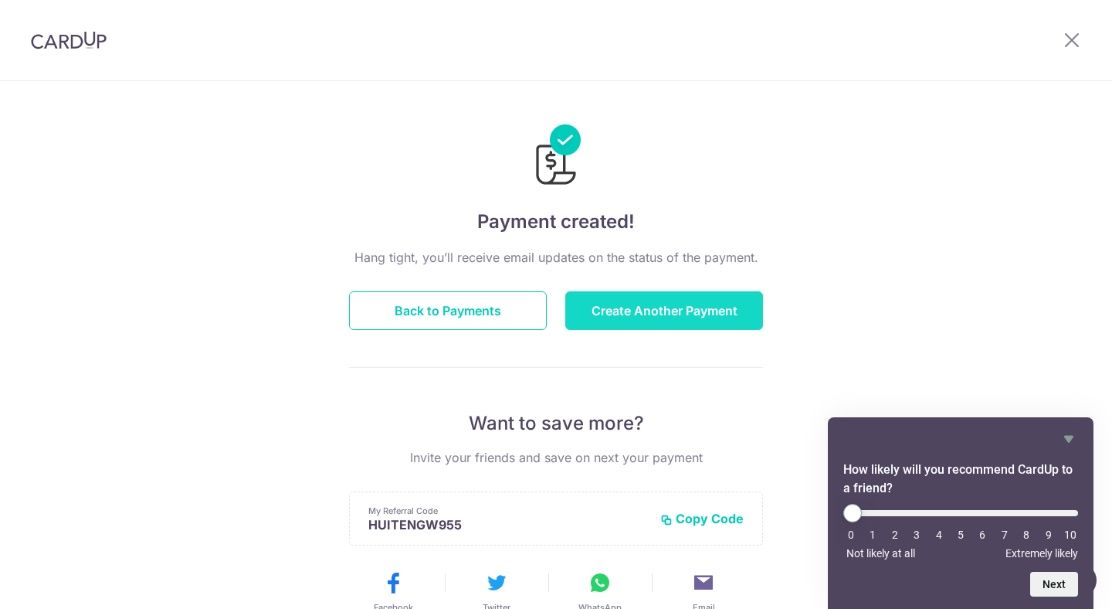
click at [688, 319] on button "Create Another Payment" at bounding box center [664, 310] width 198 height 39
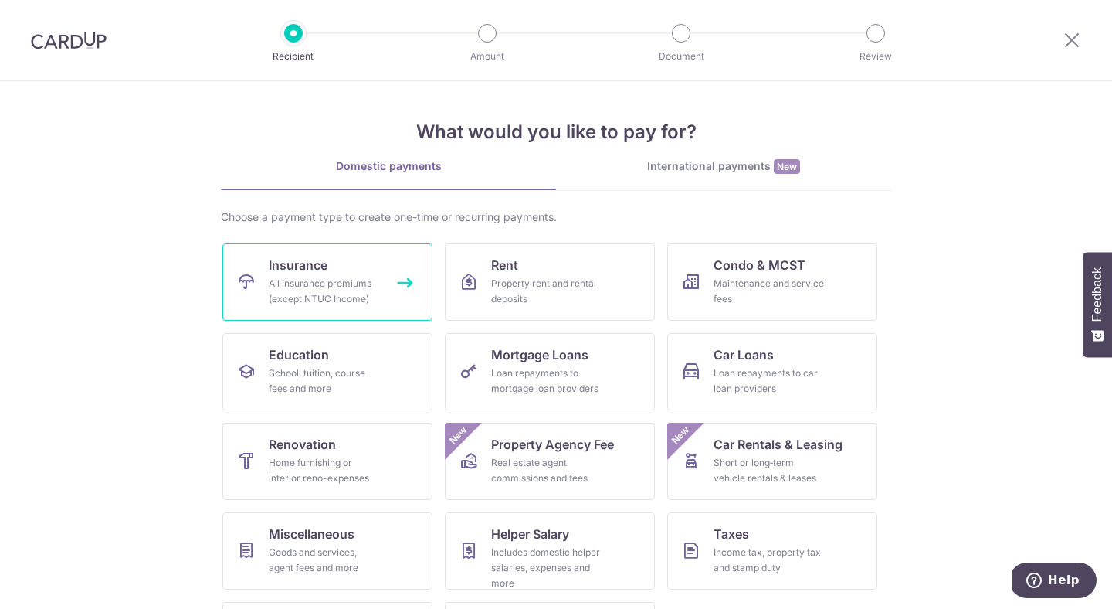
click at [336, 277] on div "All insurance premiums (except NTUC Income)" at bounding box center [324, 291] width 111 height 31
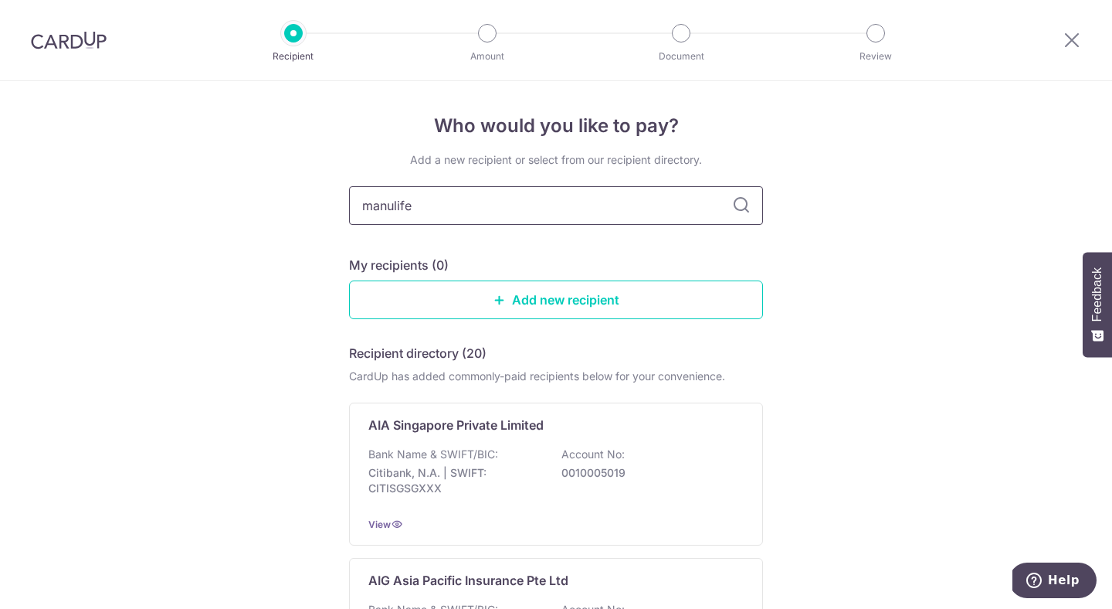
type input "manulife"
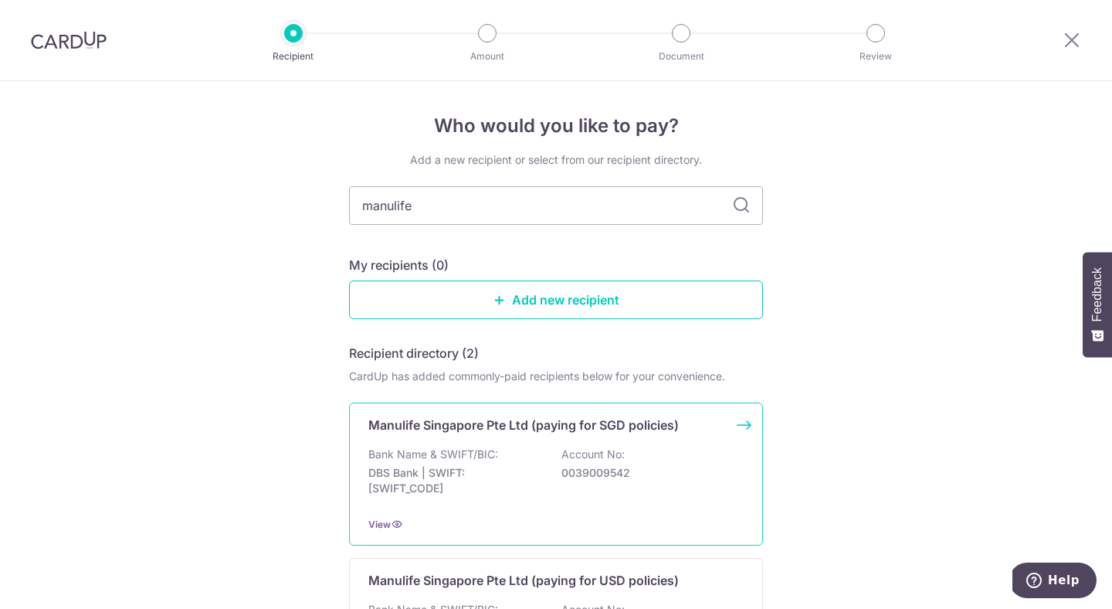
click at [426, 445] on div "Manulife Singapore Pte Ltd (paying for SGD policies) Bank Name & SWIFT/BIC: DBS…" at bounding box center [556, 473] width 414 height 143
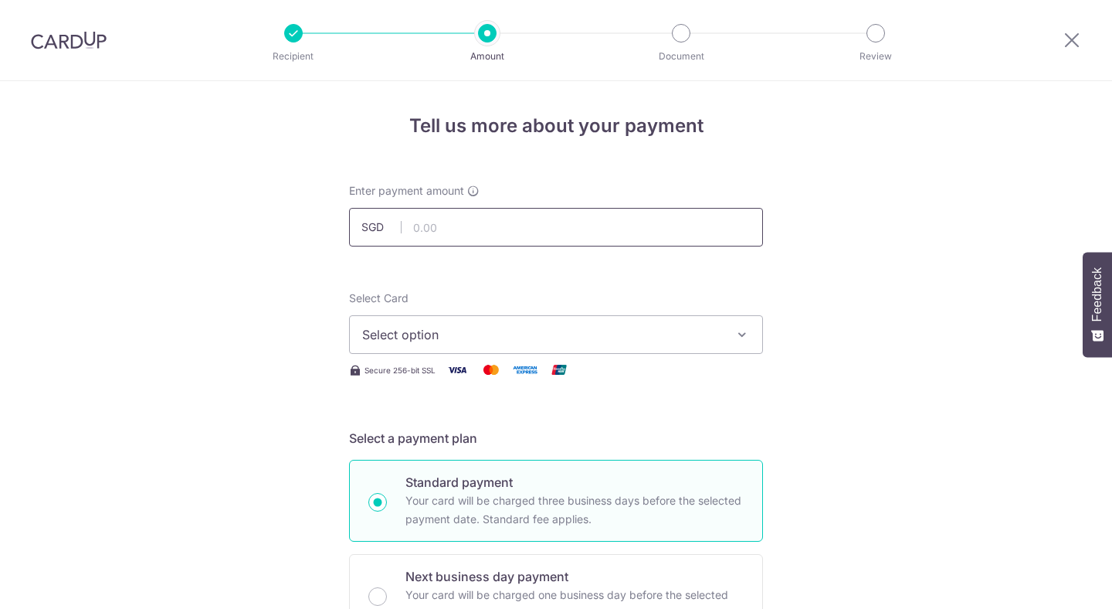
scroll to position [21, 0]
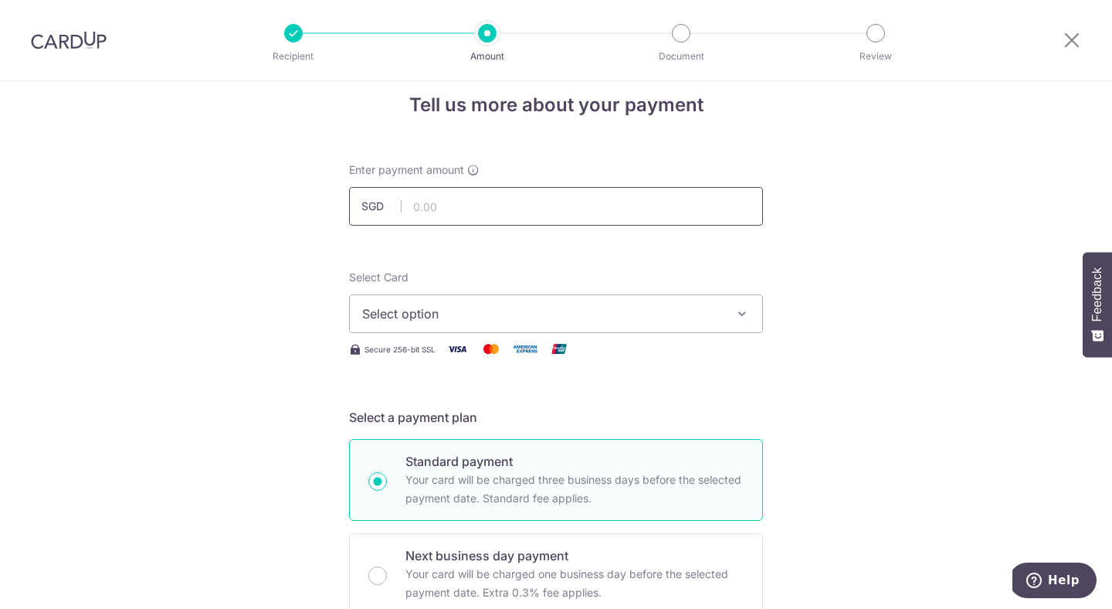
click at [501, 194] on input "text" at bounding box center [556, 206] width 414 height 39
type input "1,878.84"
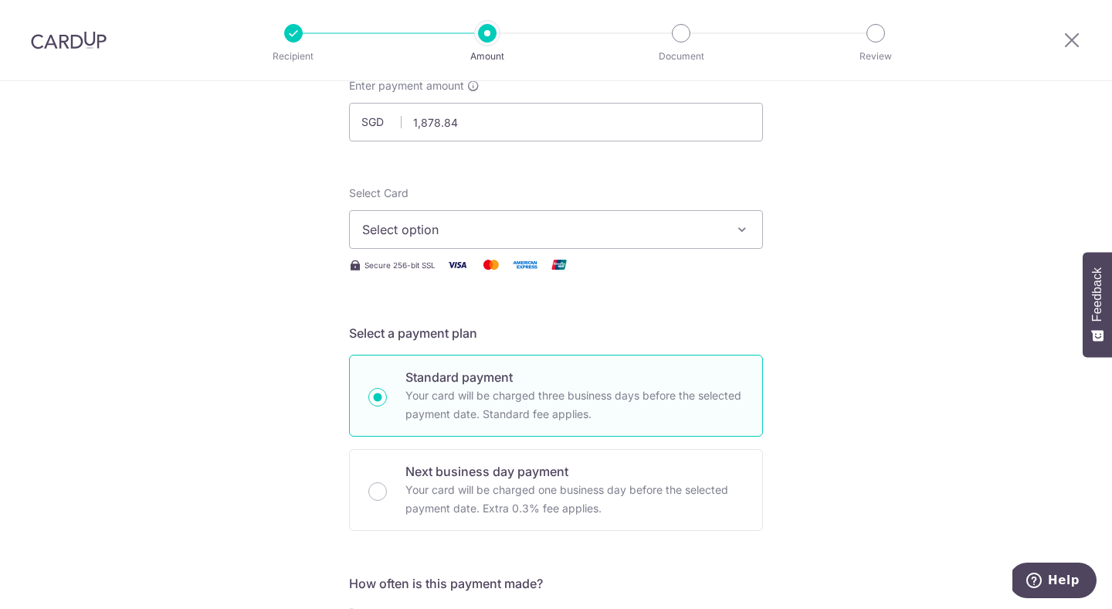
scroll to position [119, 0]
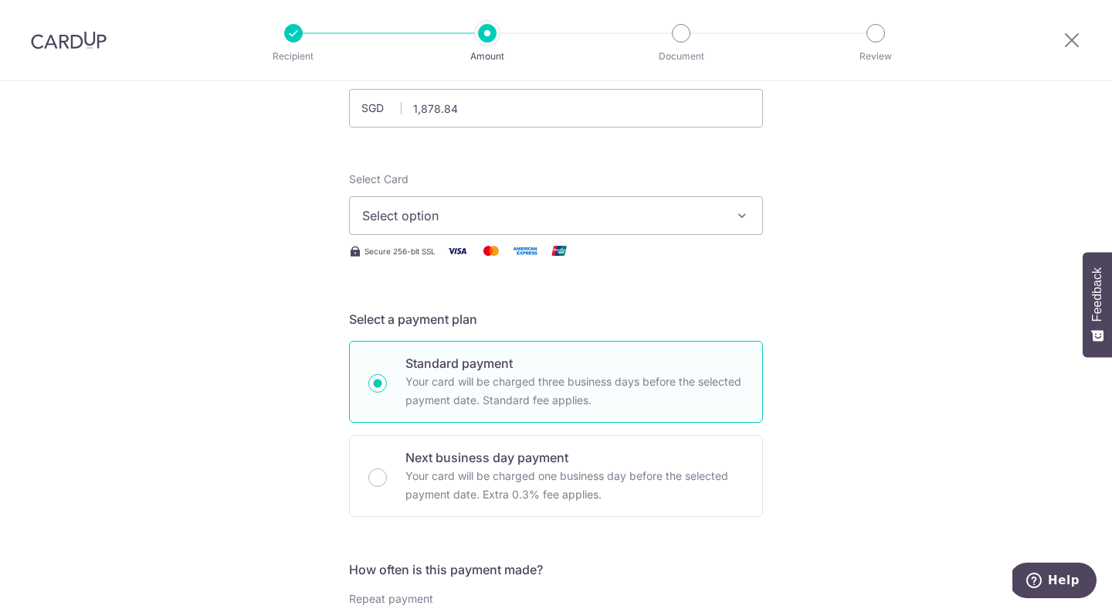
click at [463, 216] on span "Select option" at bounding box center [542, 215] width 360 height 19
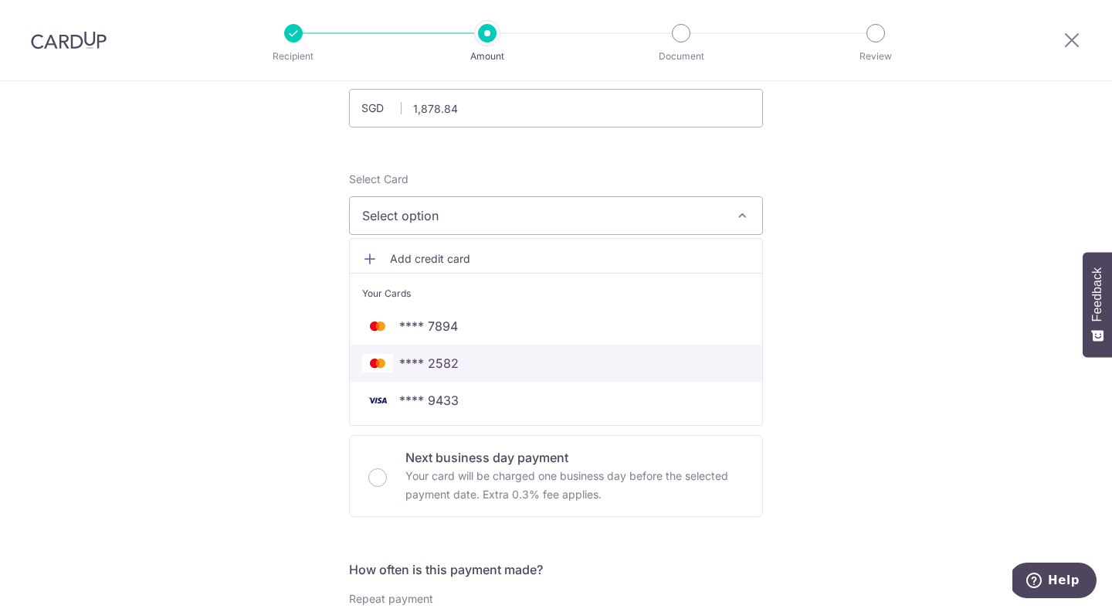
click at [469, 359] on span "**** 2582" at bounding box center [556, 363] width 388 height 19
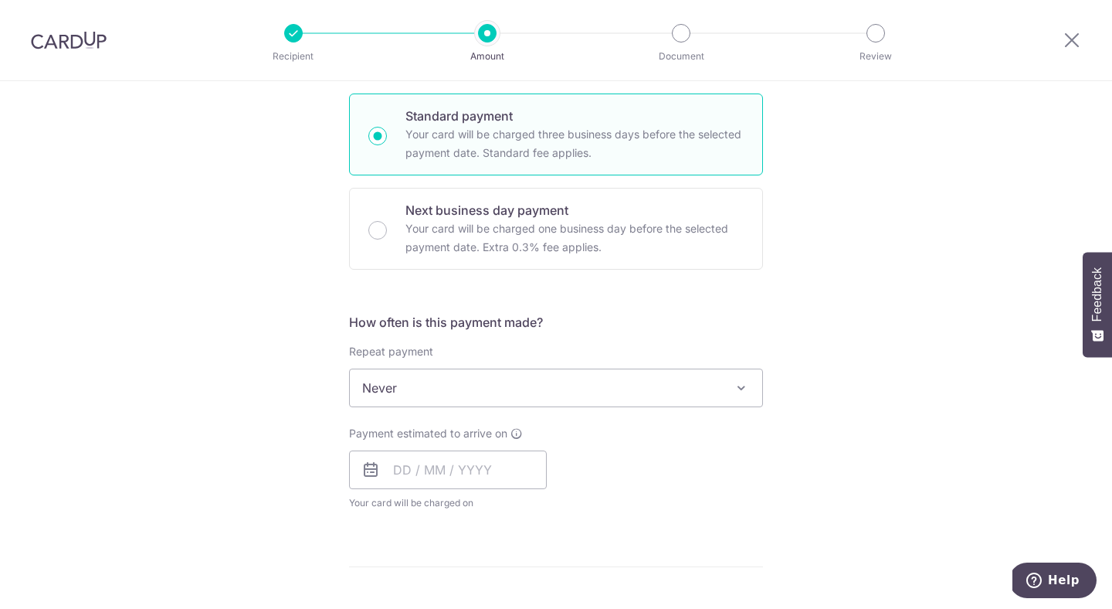
scroll to position [422, 0]
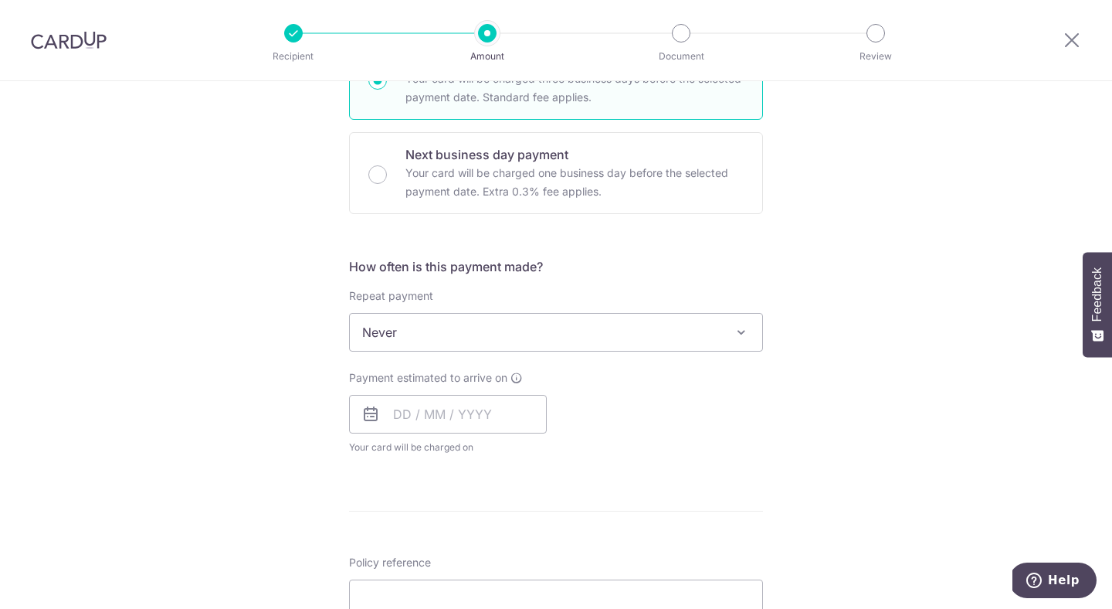
click at [453, 348] on span "Never" at bounding box center [556, 332] width 412 height 37
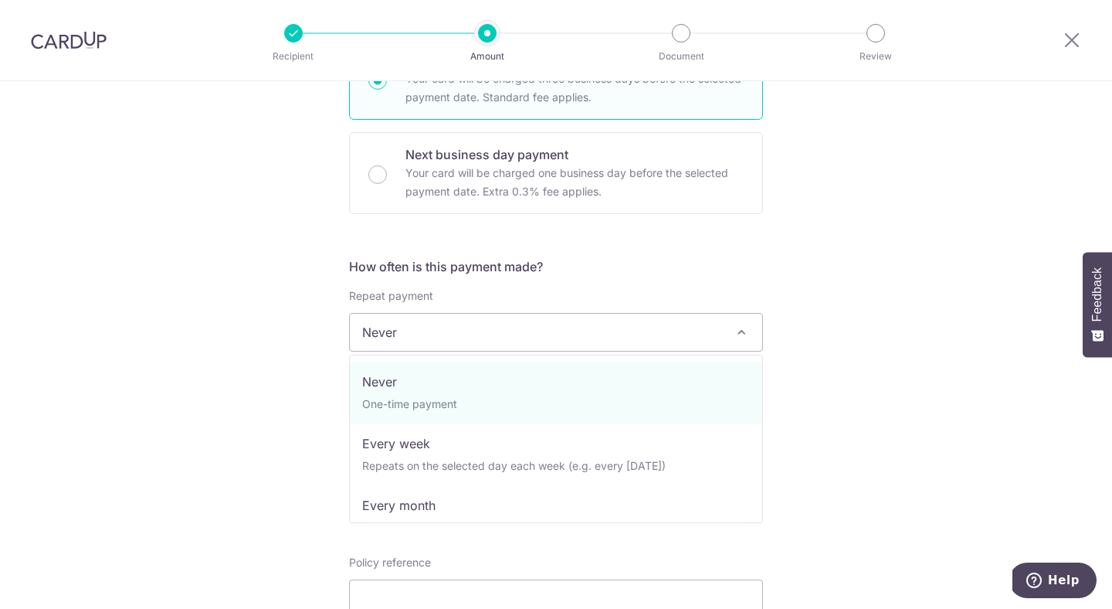
click at [208, 352] on div "Tell us more about your payment Enter payment amount SGD 1,878.84 1878.84 Selec…" at bounding box center [556, 357] width 1112 height 1397
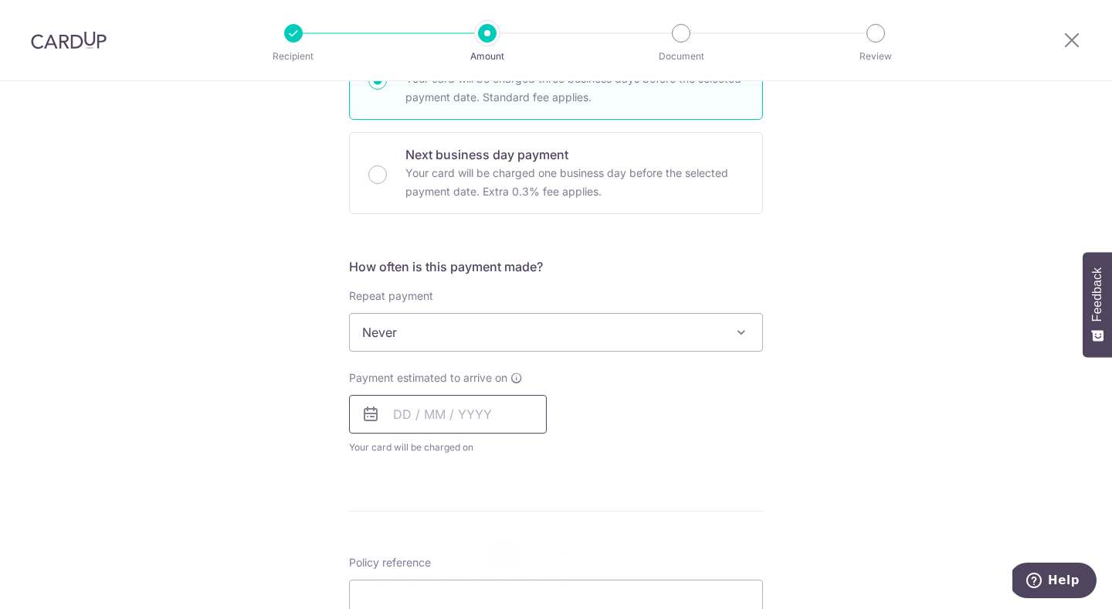
click at [426, 416] on input "text" at bounding box center [448, 414] width 198 height 39
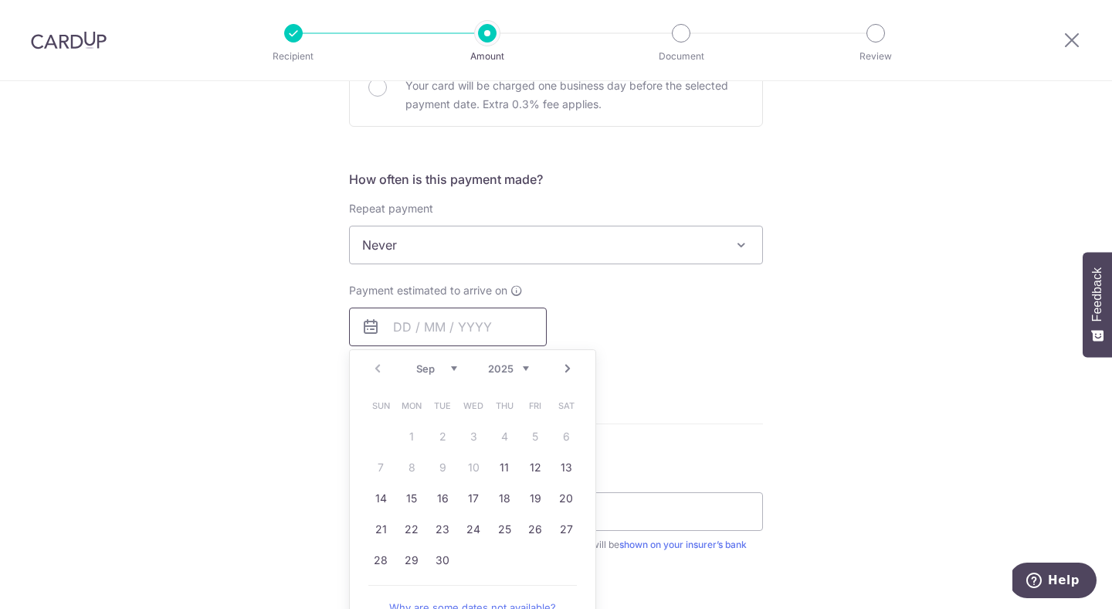
scroll to position [531, 0]
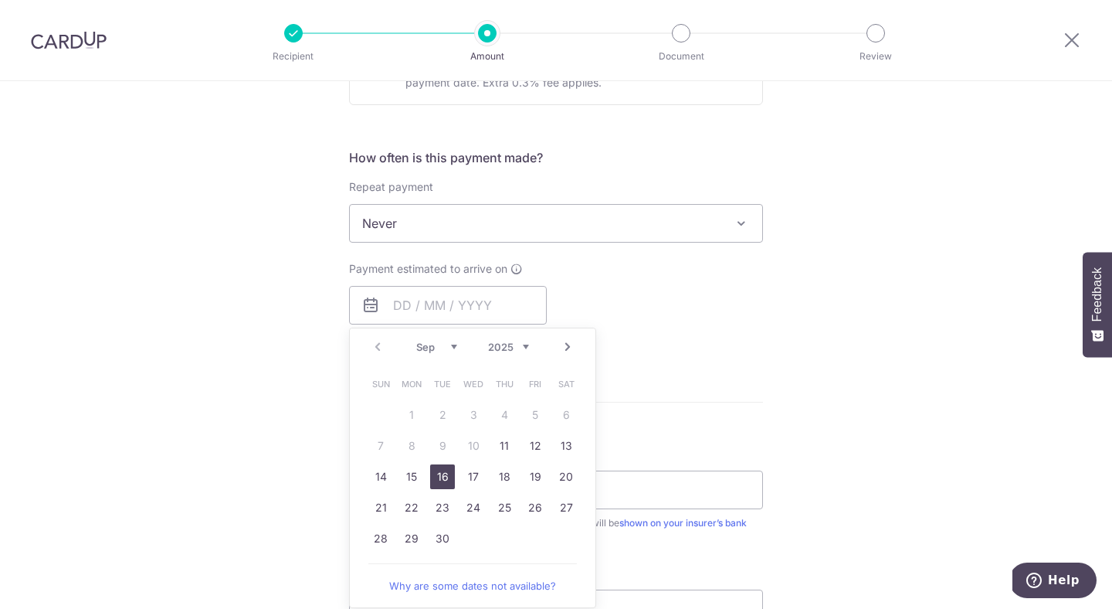
click at [445, 473] on link "16" at bounding box center [442, 476] width 25 height 25
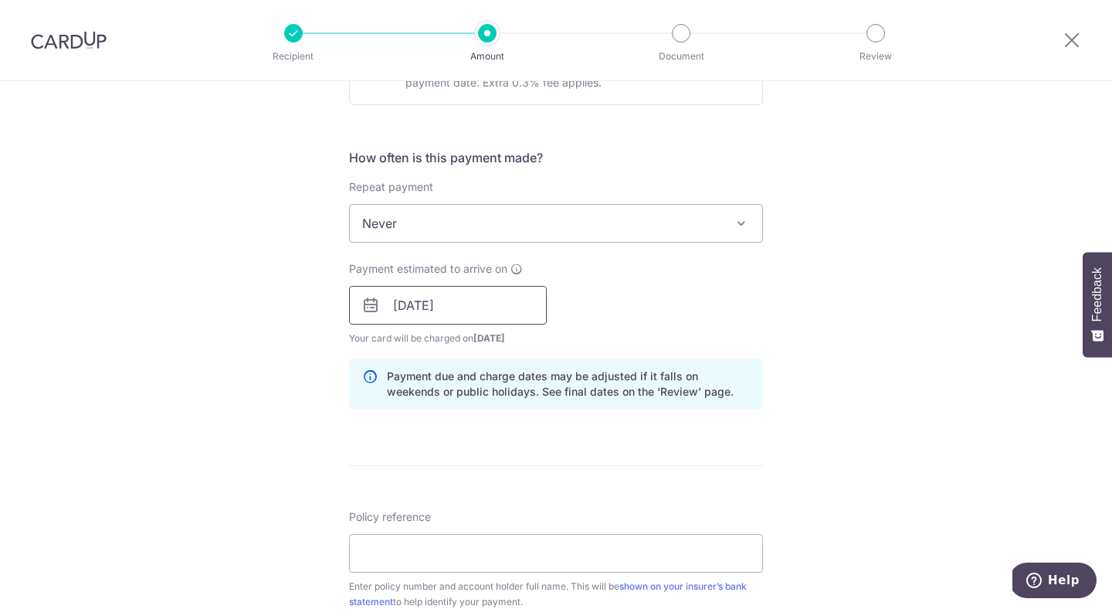
click at [472, 304] on input "[DATE]" at bounding box center [448, 305] width 198 height 39
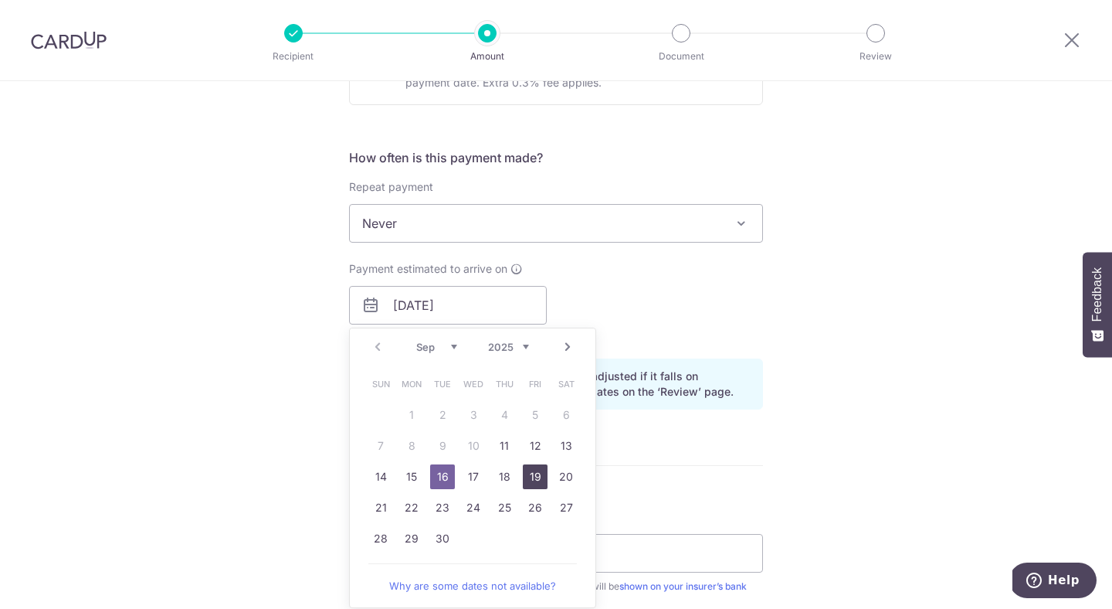
click at [535, 467] on link "19" at bounding box center [535, 476] width 25 height 25
type input "[DATE]"
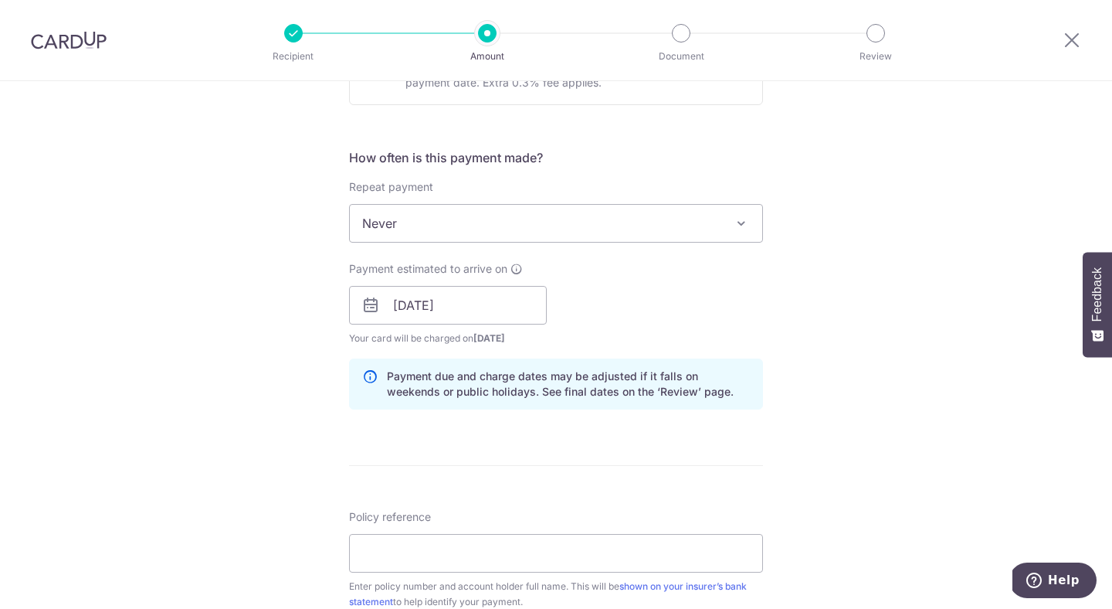
click at [304, 391] on div "Tell us more about your payment Enter payment amount SGD 1,878.84 1878.84 Selec…" at bounding box center [556, 280] width 1112 height 1461
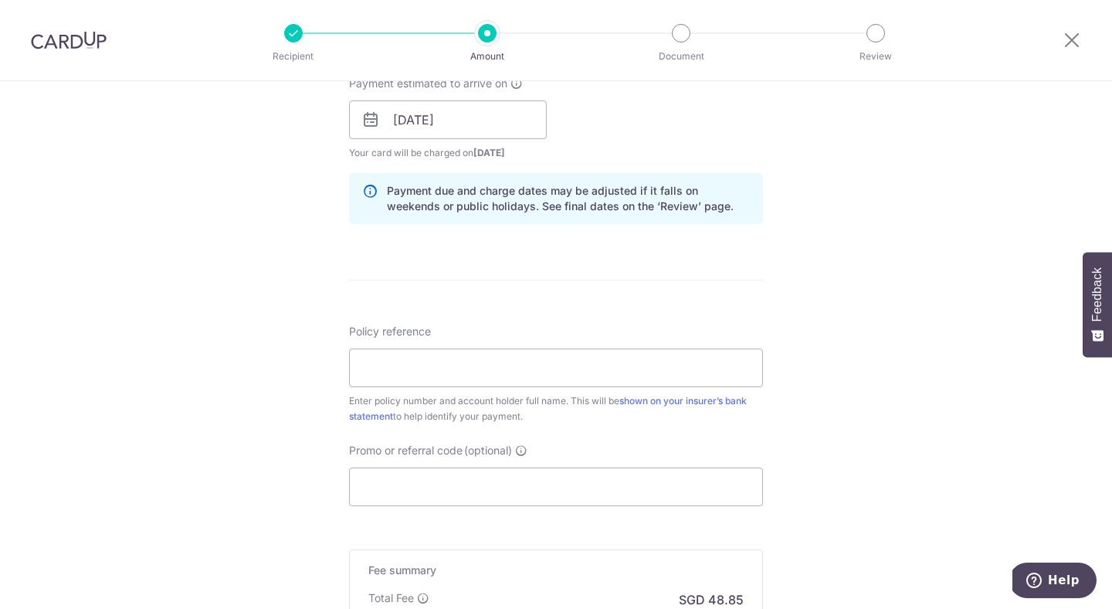
scroll to position [788, 0]
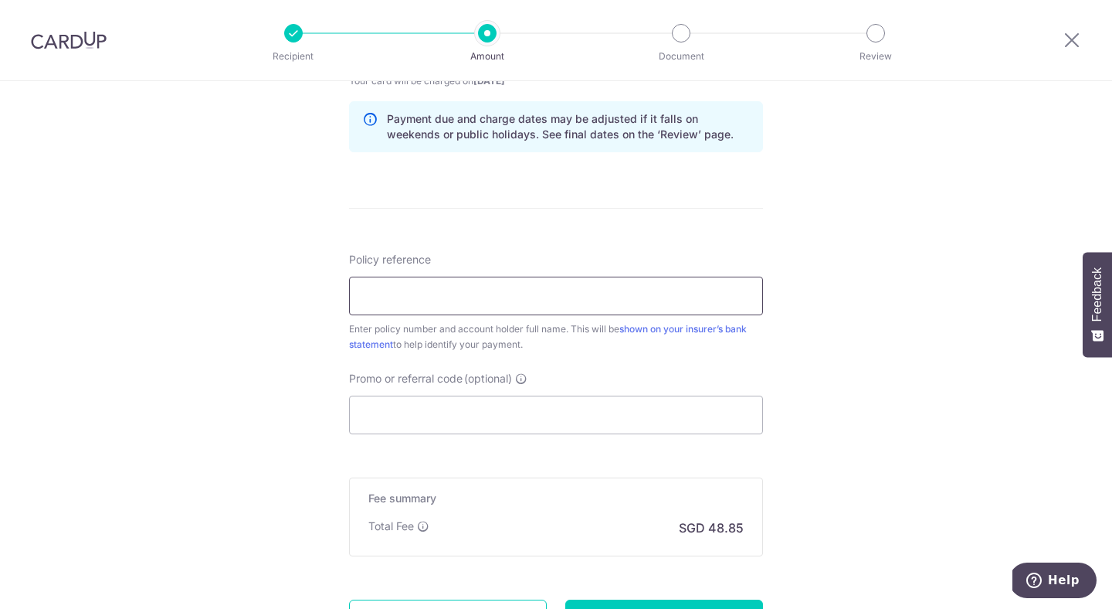
click at [450, 288] on input "Policy reference" at bounding box center [556, 296] width 414 height 39
paste input "2450017987"
type input "2450017987"
click at [414, 360] on div "Policy reference 2450017987 10/35 Enter policy number and account holder full n…" at bounding box center [556, 343] width 414 height 182
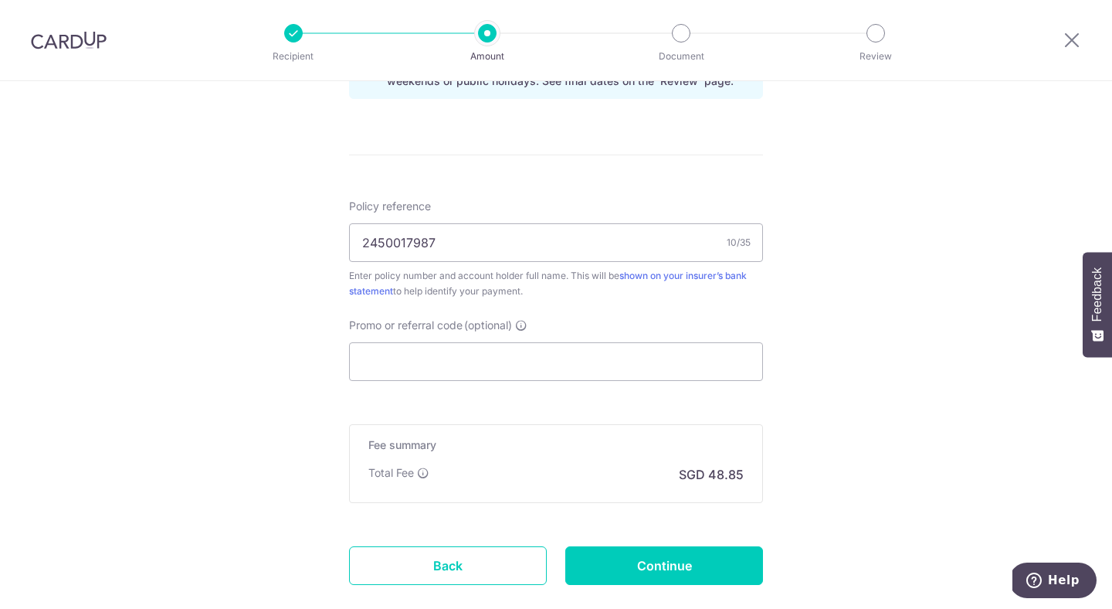
scroll to position [933, 0]
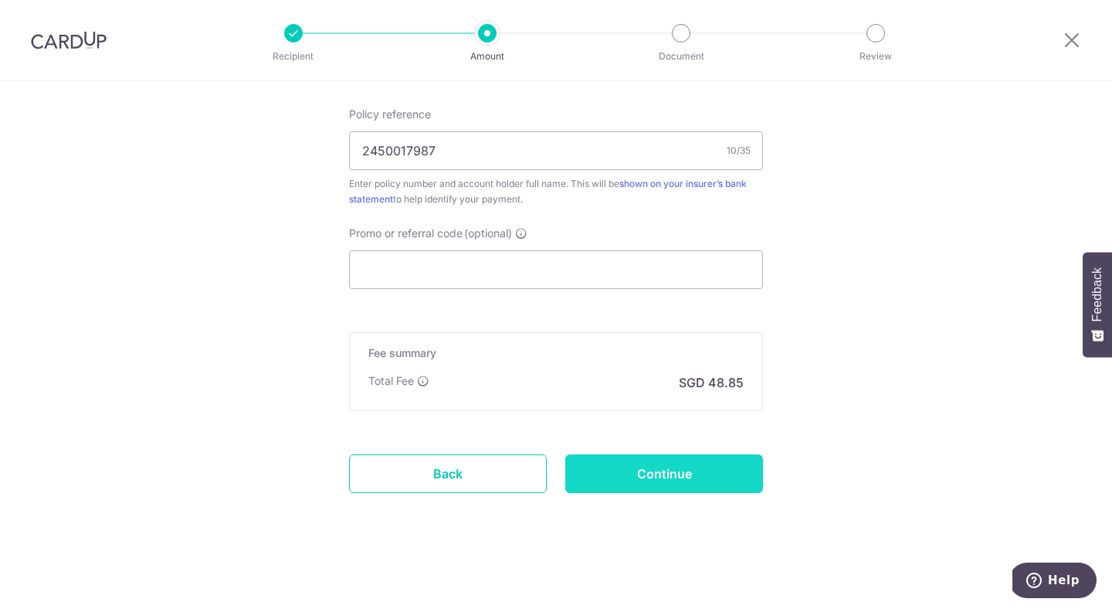
click at [694, 474] on input "Continue" at bounding box center [664, 473] width 198 height 39
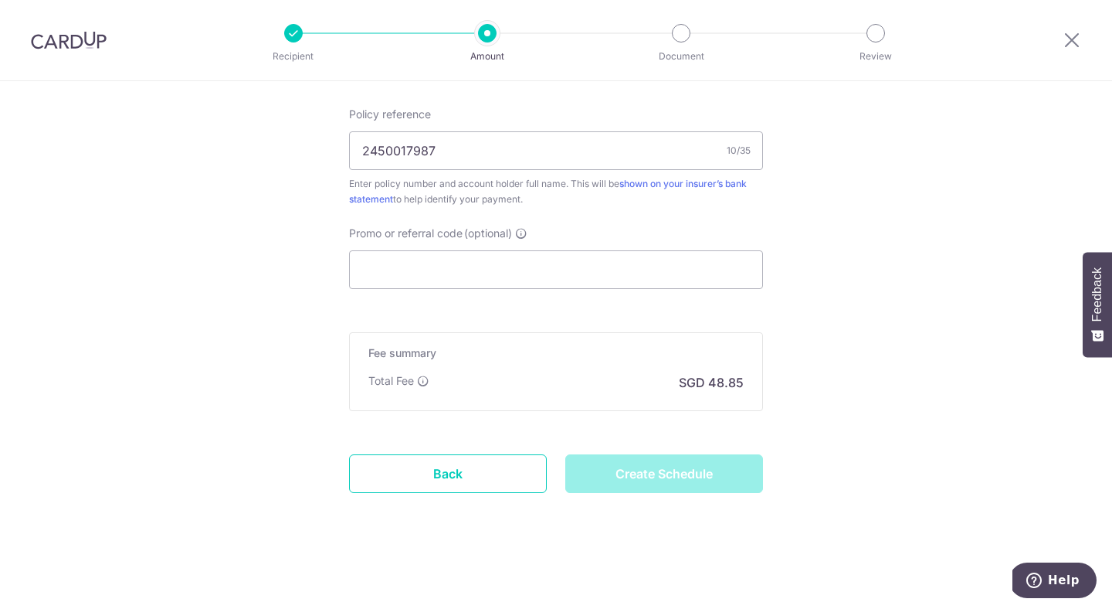
type input "Create Schedule"
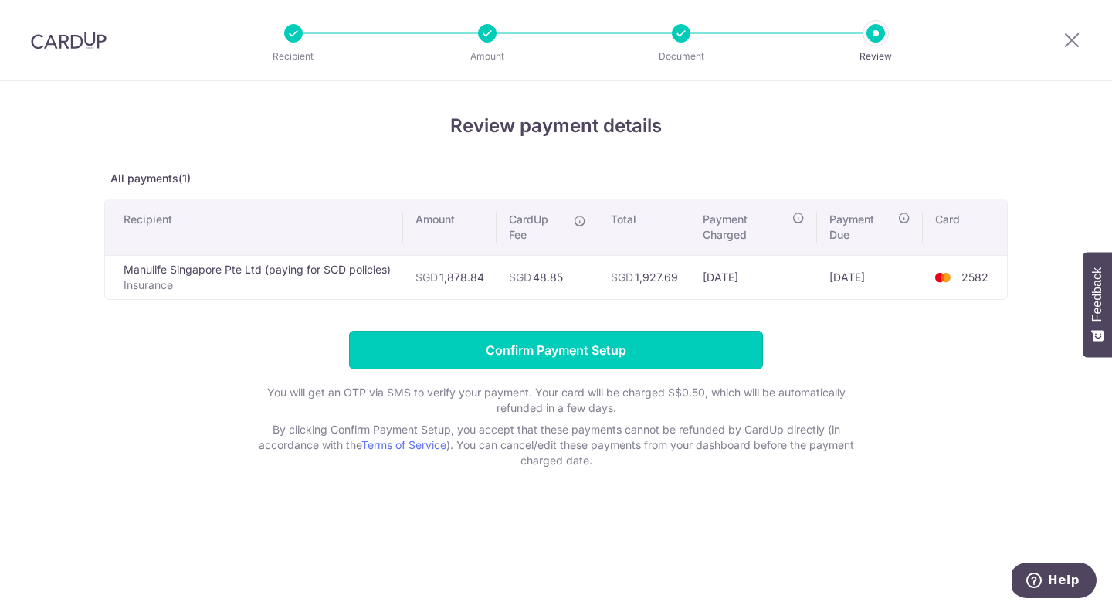
click at [613, 364] on input "Confirm Payment Setup" at bounding box center [556, 350] width 414 height 39
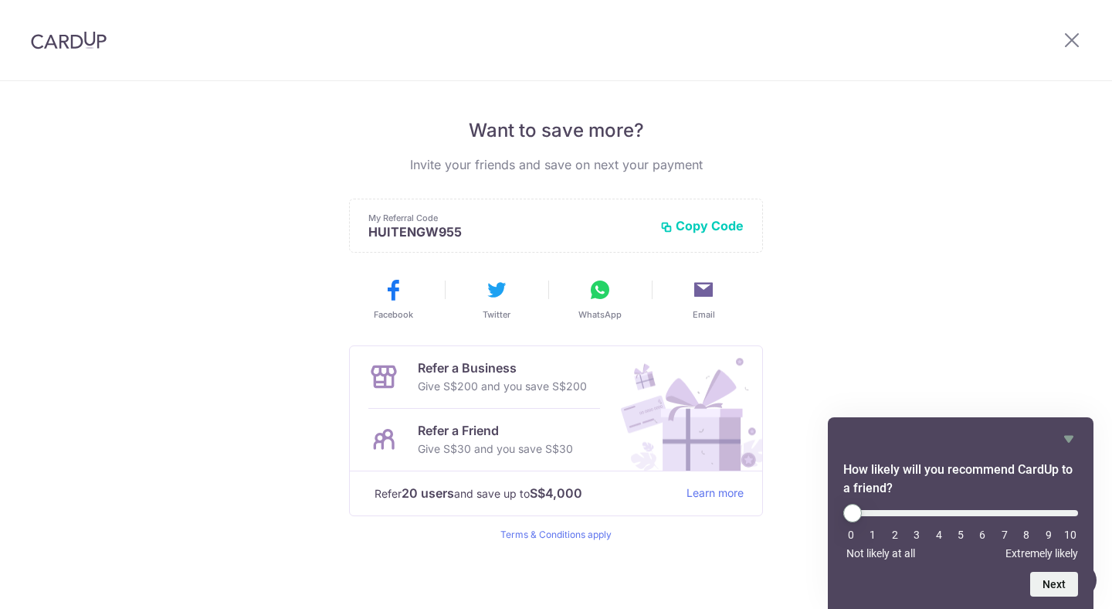
scroll to position [297, 0]
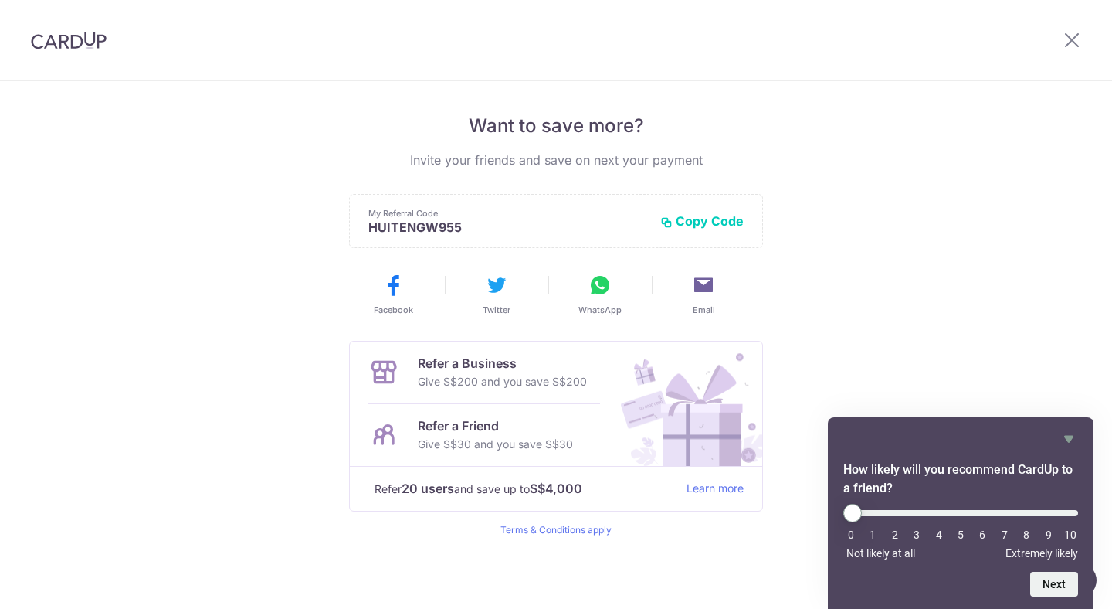
click at [1086, 33] on div at bounding box center [1072, 40] width 80 height 80
click at [1075, 42] on icon at bounding box center [1072, 39] width 19 height 19
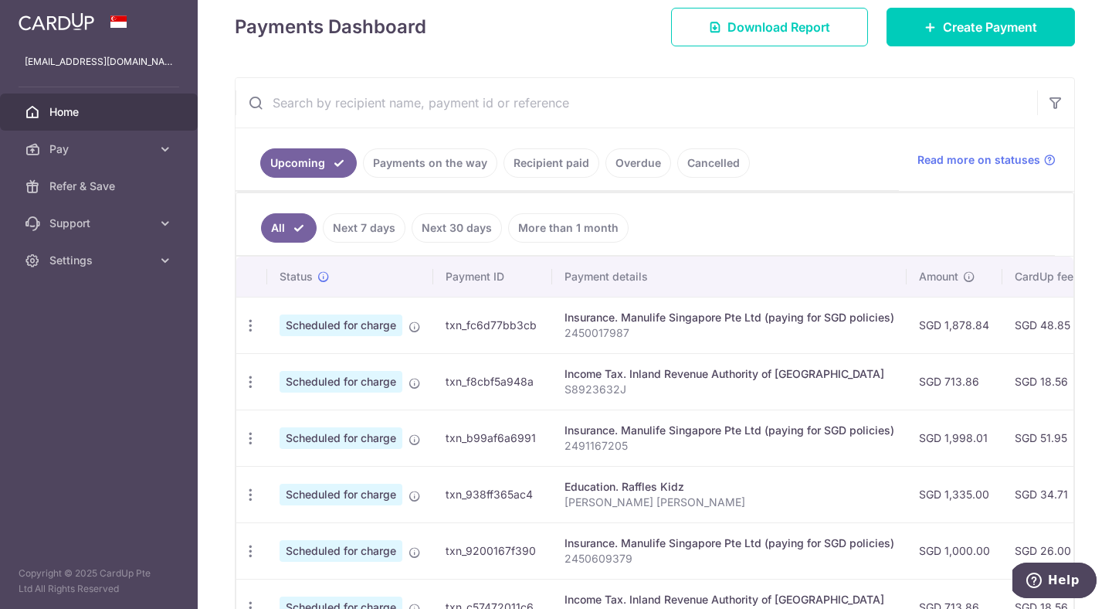
scroll to position [167, 0]
